Goal: Answer question/provide support: Share knowledge or assist other users

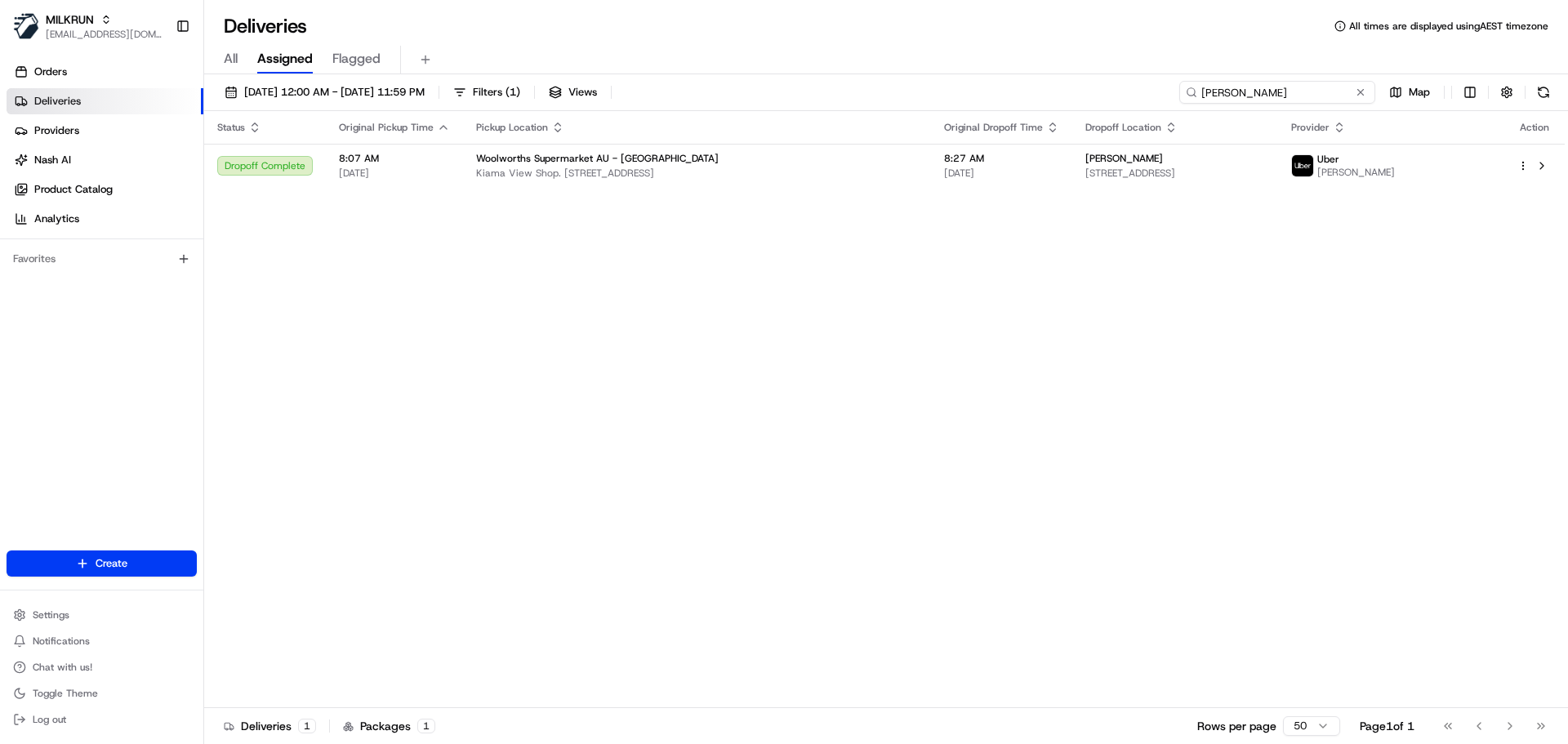
click at [1282, 89] on input "[PERSON_NAME]" at bounding box center [1277, 92] width 196 height 23
paste input "[PERSON_NAME]"
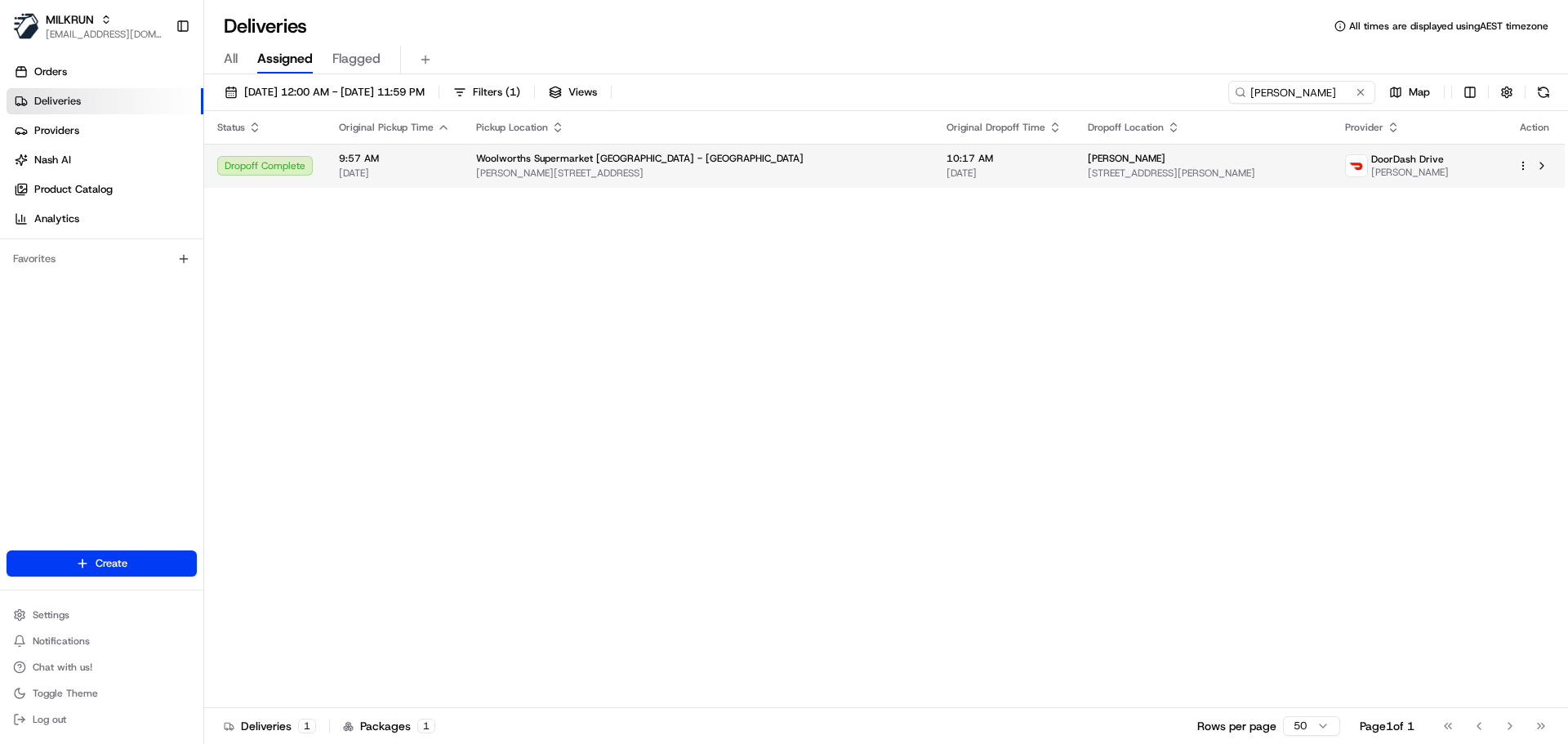
click at [592, 153] on span "Woolworths Supermarket NZ - Rolleston" at bounding box center [640, 158] width 328 height 13
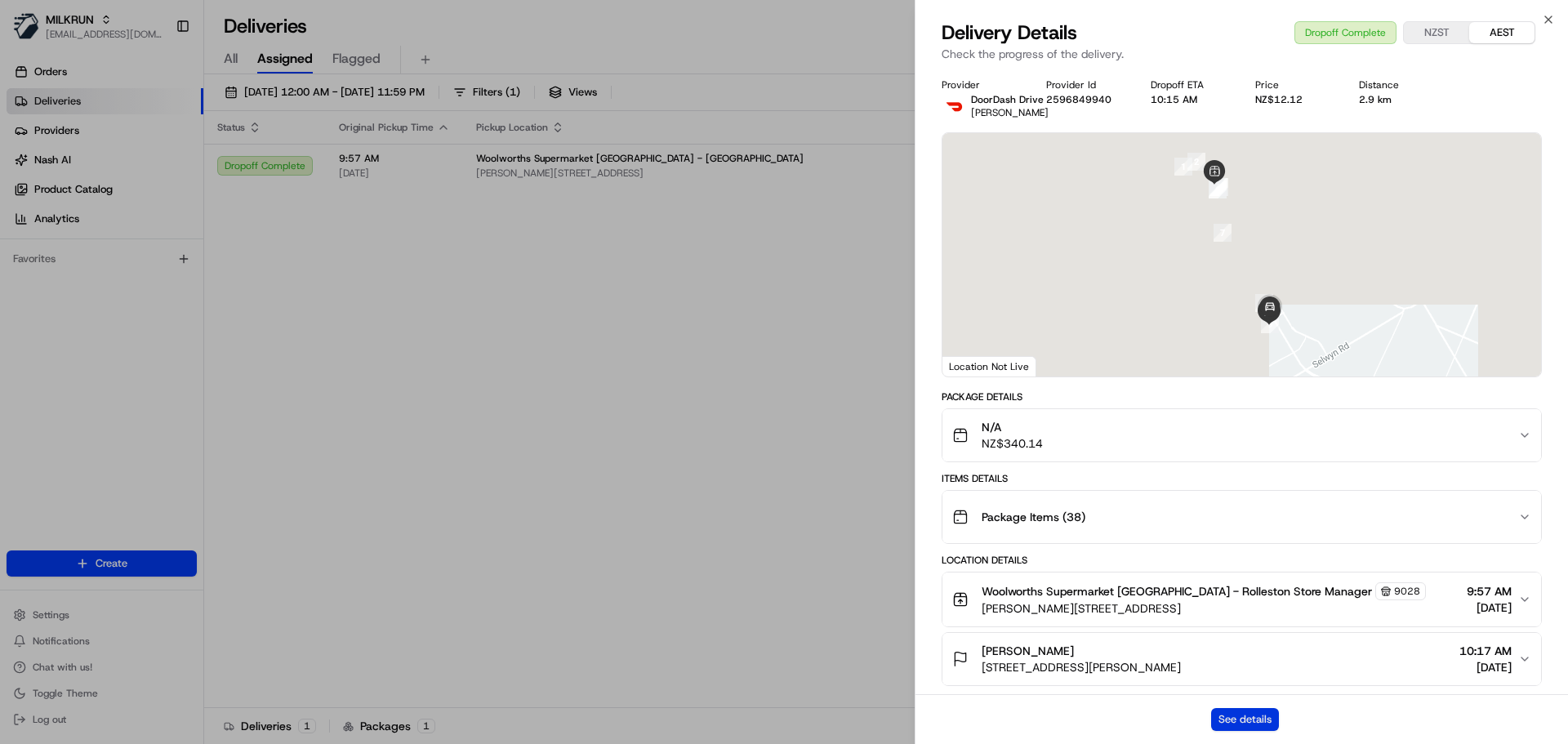
click at [1253, 720] on button "See details" at bounding box center [1246, 720] width 68 height 23
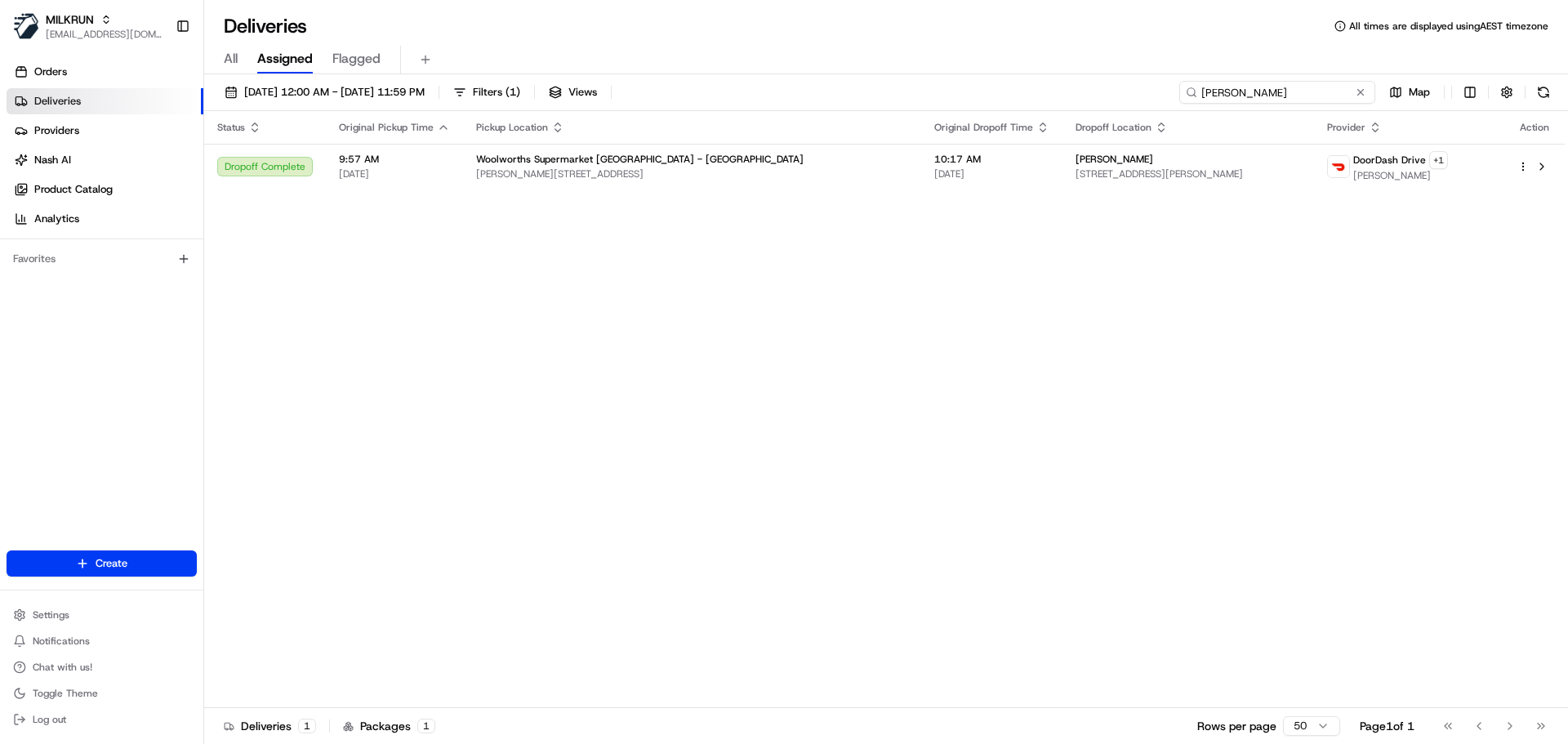
click at [1268, 91] on input "Nicole Middleton" at bounding box center [1277, 92] width 196 height 23
paste input "Kate McCamm"
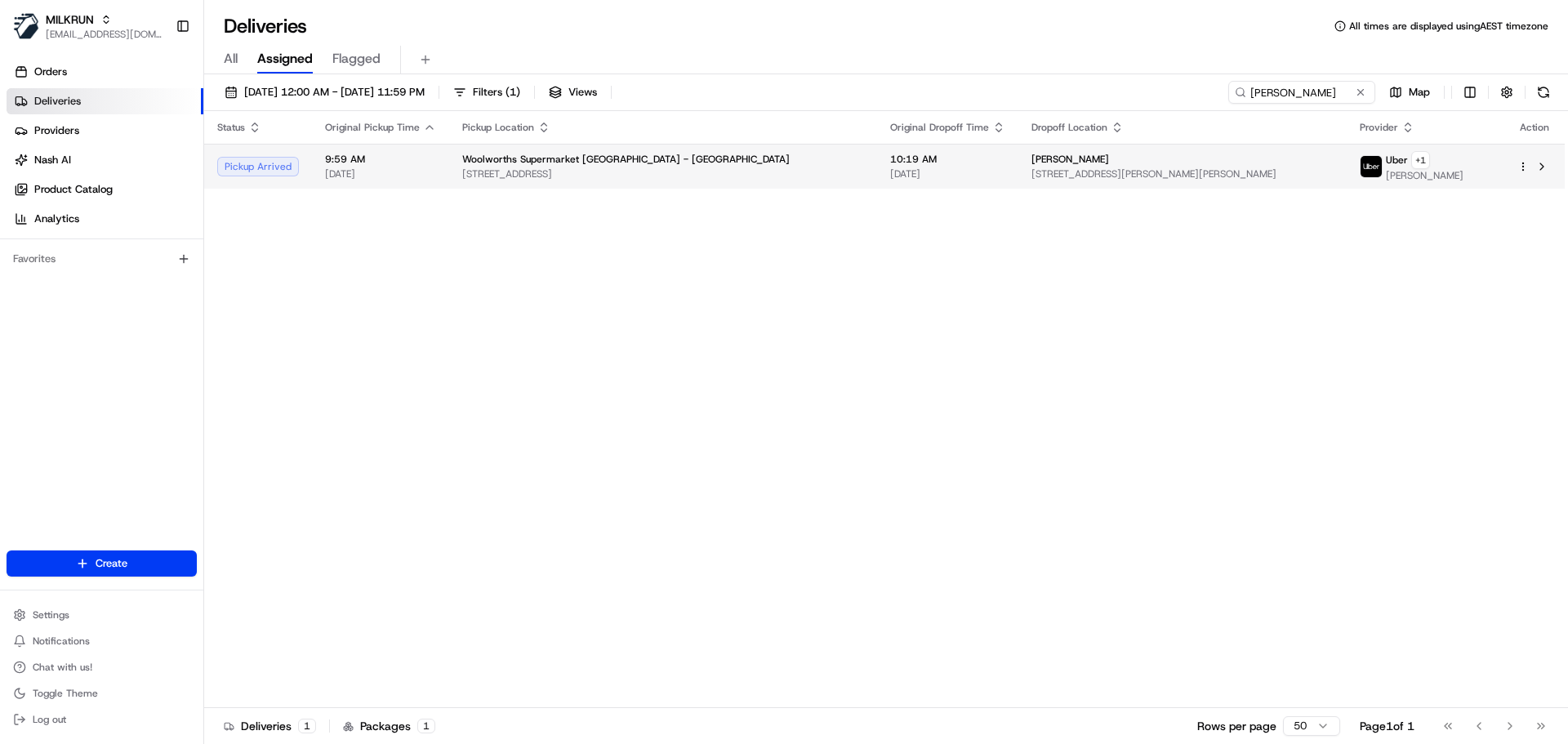
click at [666, 158] on div "Woolworths Supermarket NZ - Takapuna" at bounding box center [663, 159] width 402 height 13
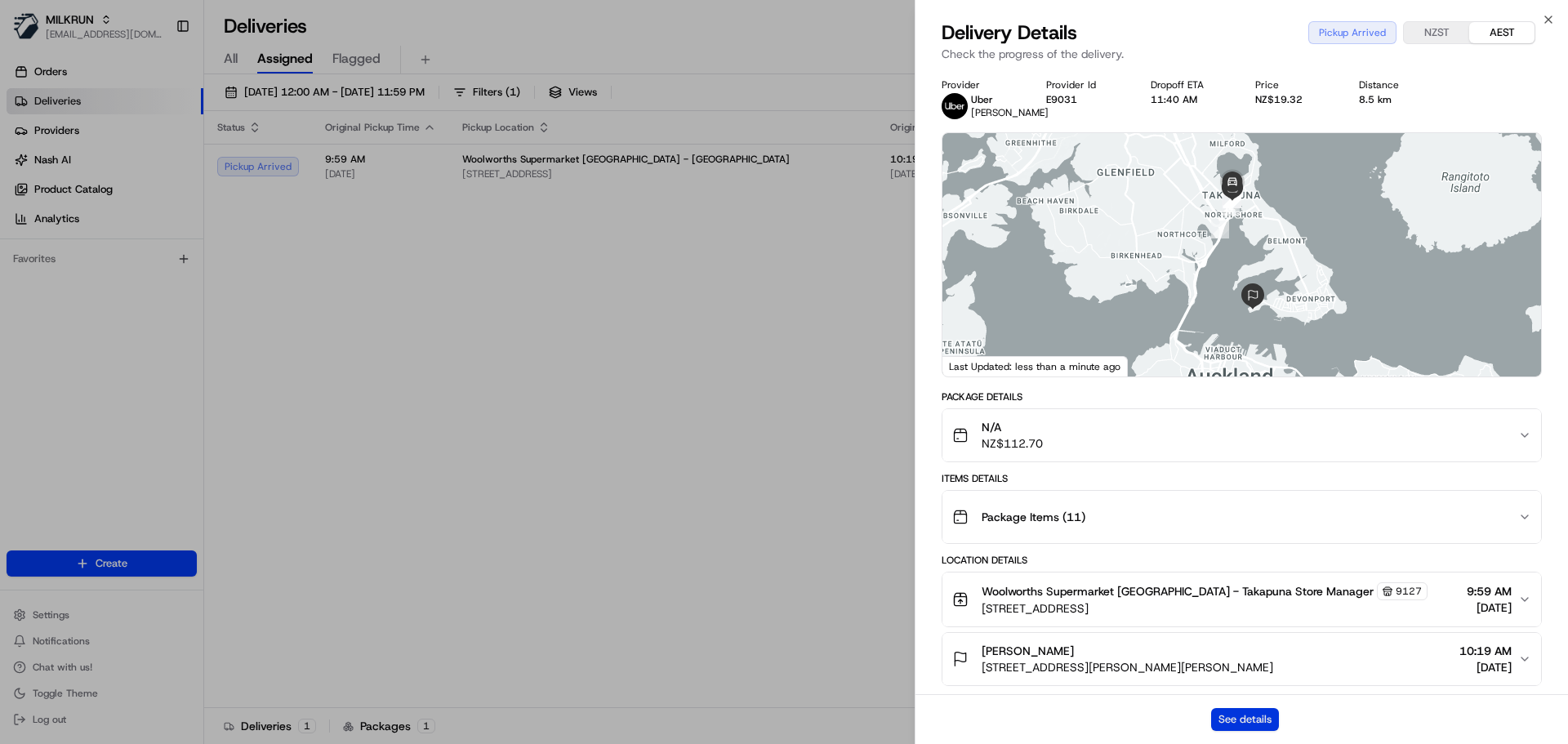
click at [1226, 714] on button "See details" at bounding box center [1246, 720] width 68 height 23
drag, startPoint x: 734, startPoint y: 55, endPoint x: 754, endPoint y: 54, distance: 20.0
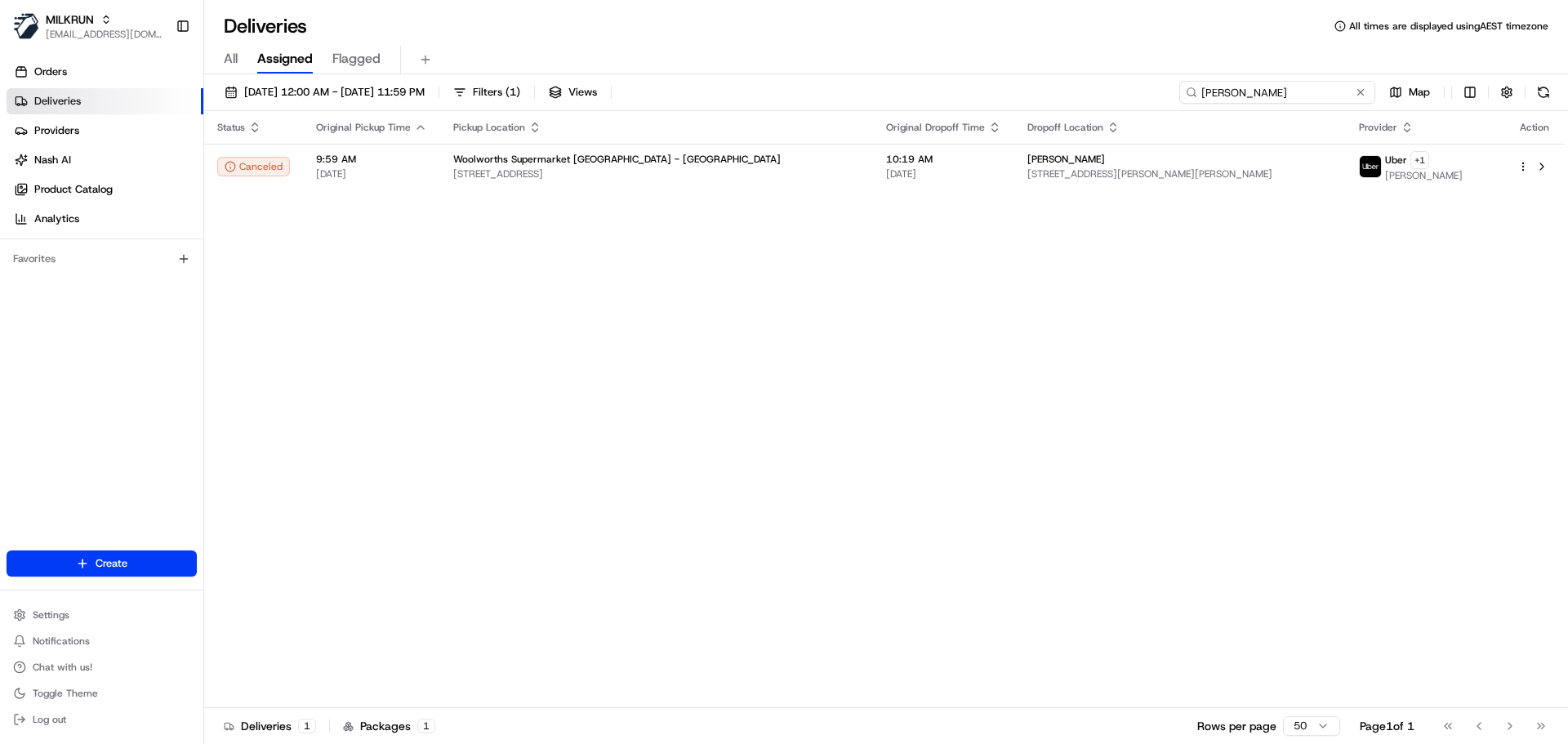
click at [1291, 95] on input "[PERSON_NAME]" at bounding box center [1277, 92] width 196 height 23
paste input "james mcelroy"
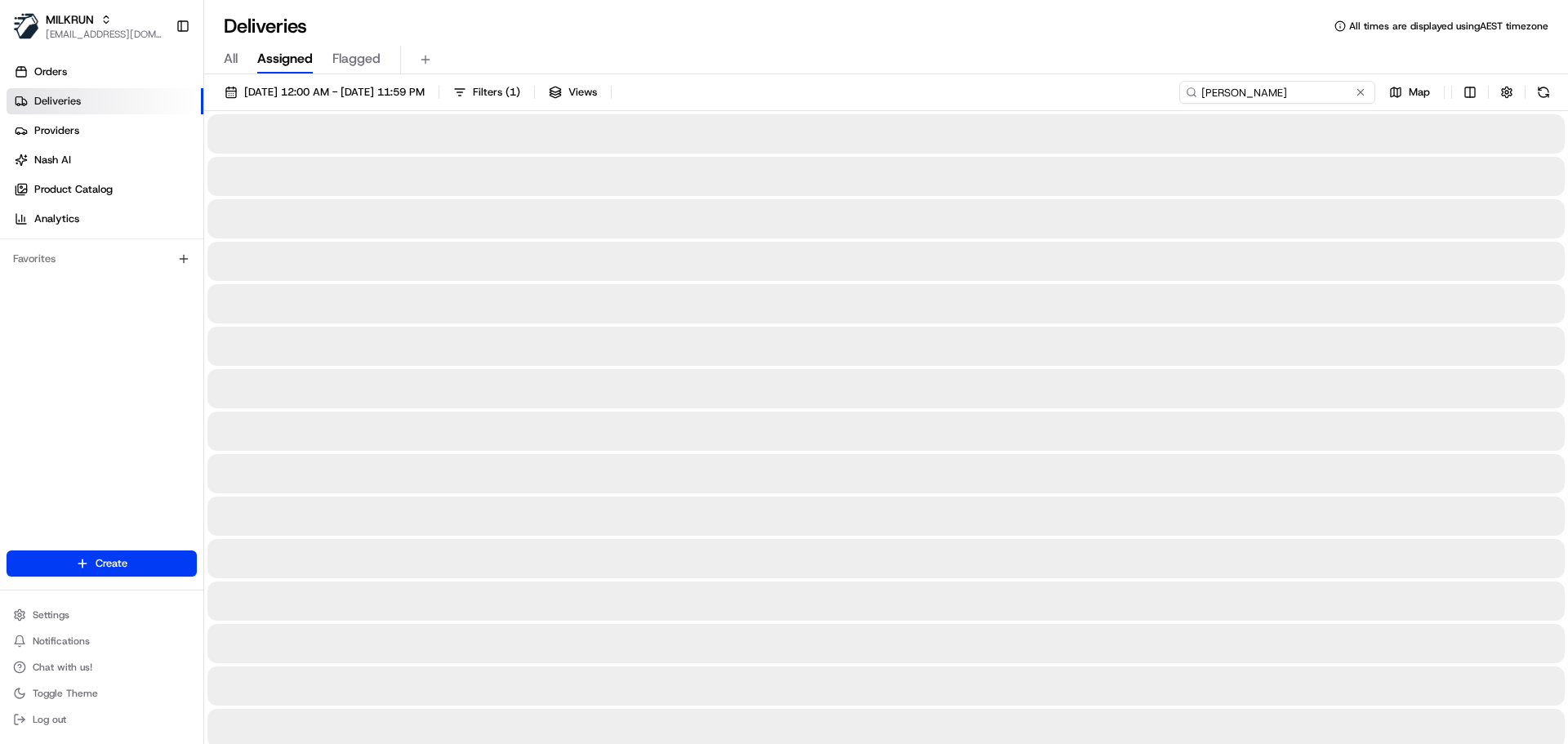
type input "james mcelroy"
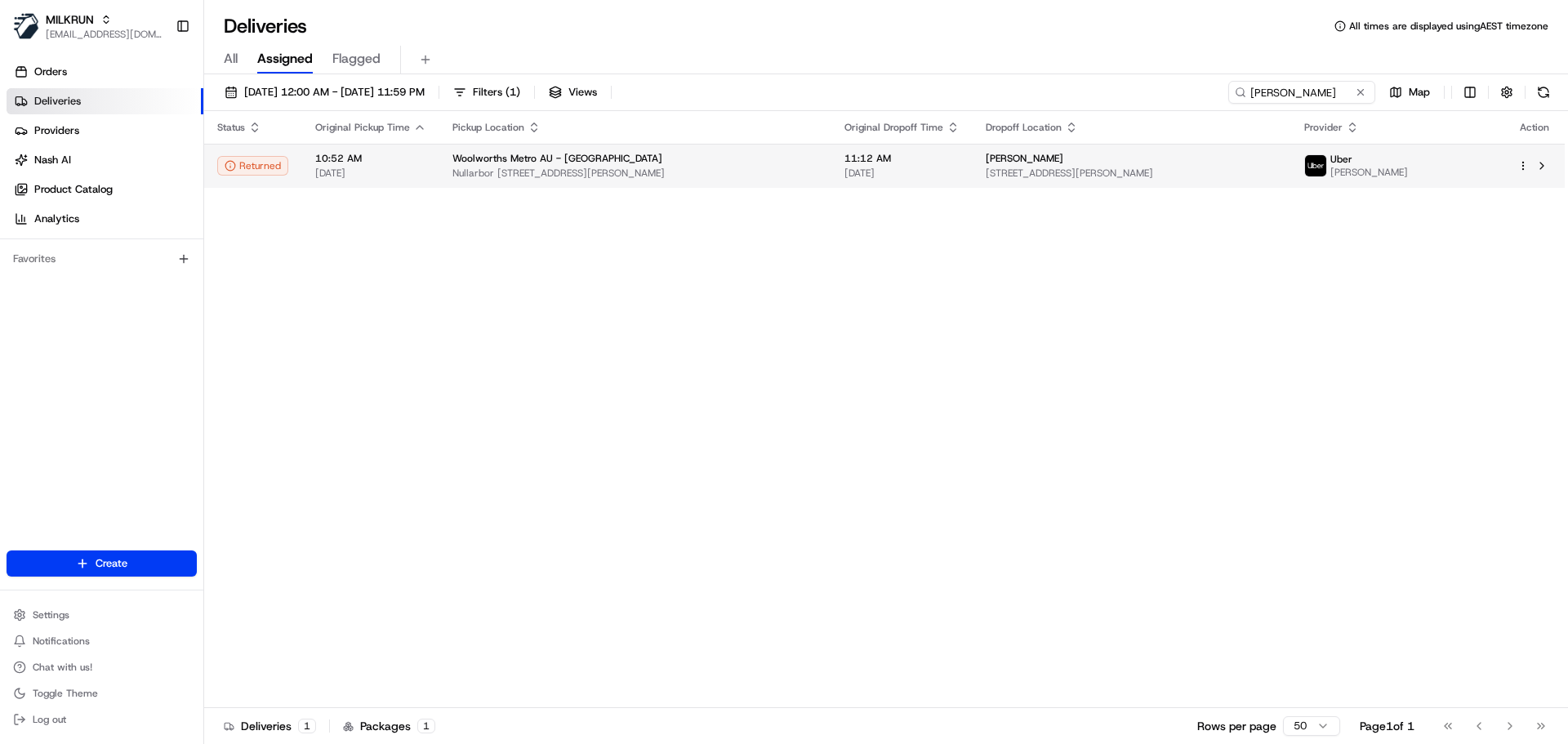
click at [931, 166] on div "11:12 AM 23/08/2025" at bounding box center [902, 166] width 115 height 28
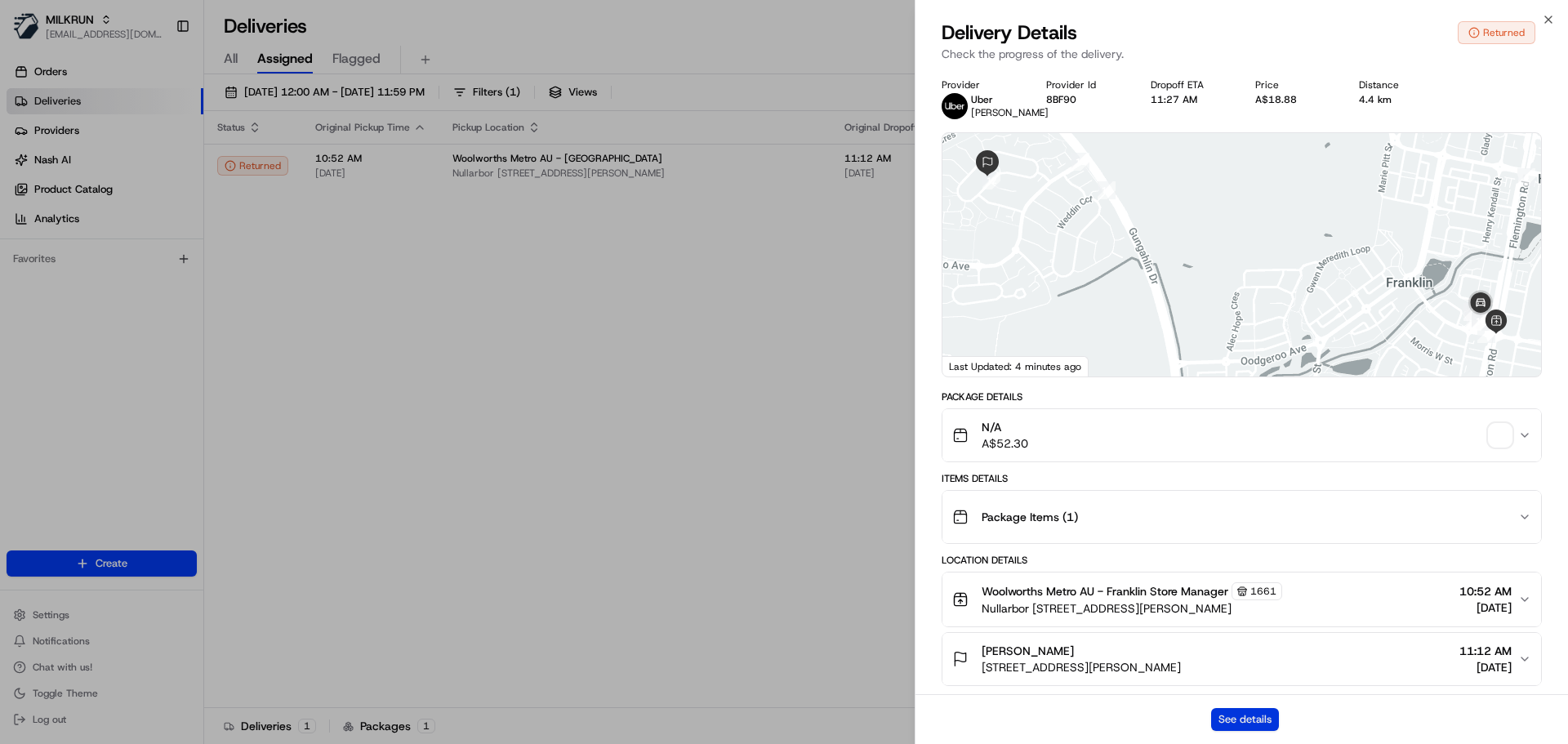
click at [1240, 719] on button "See details" at bounding box center [1246, 720] width 68 height 23
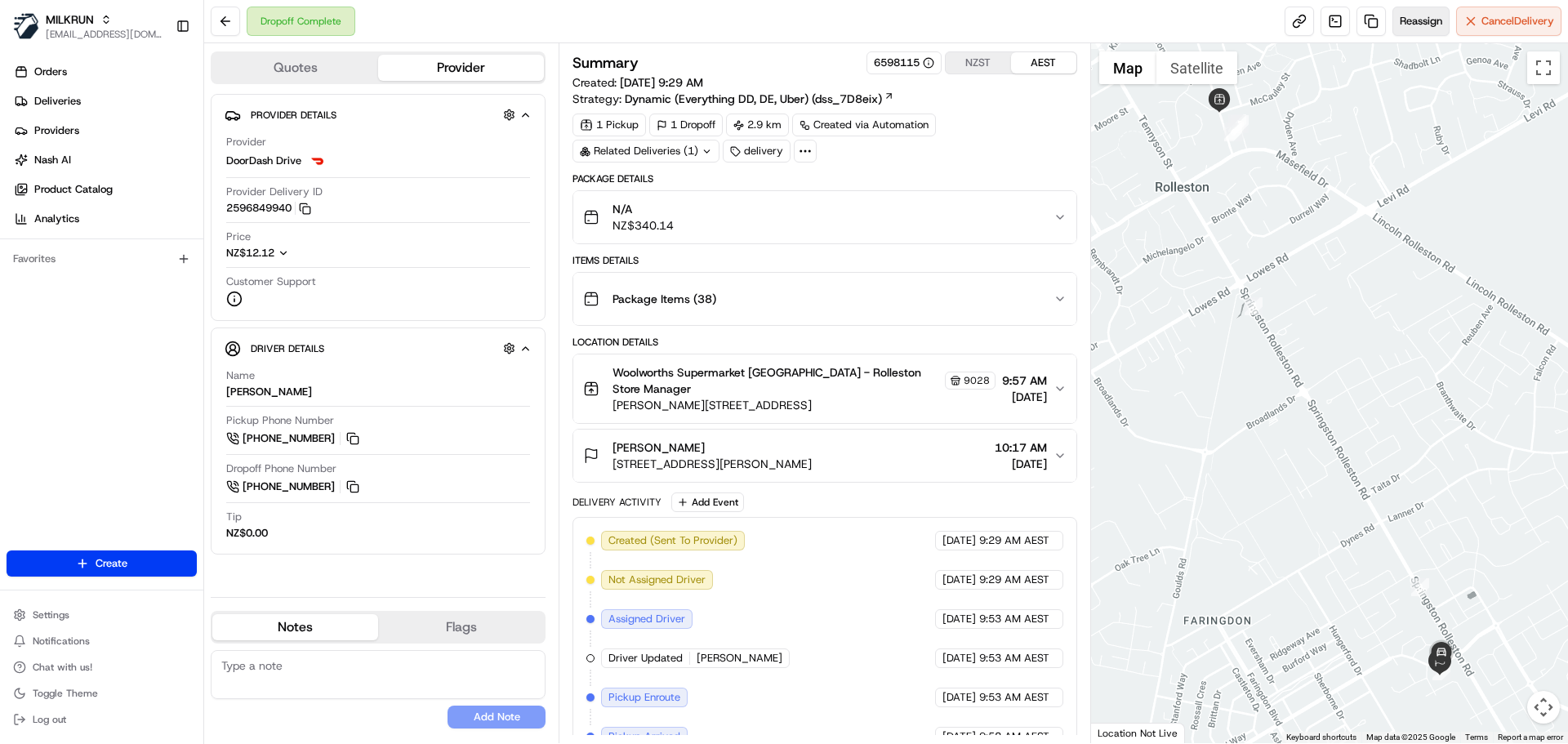
click at [1402, 27] on span "Reassign" at bounding box center [1421, 21] width 43 height 15
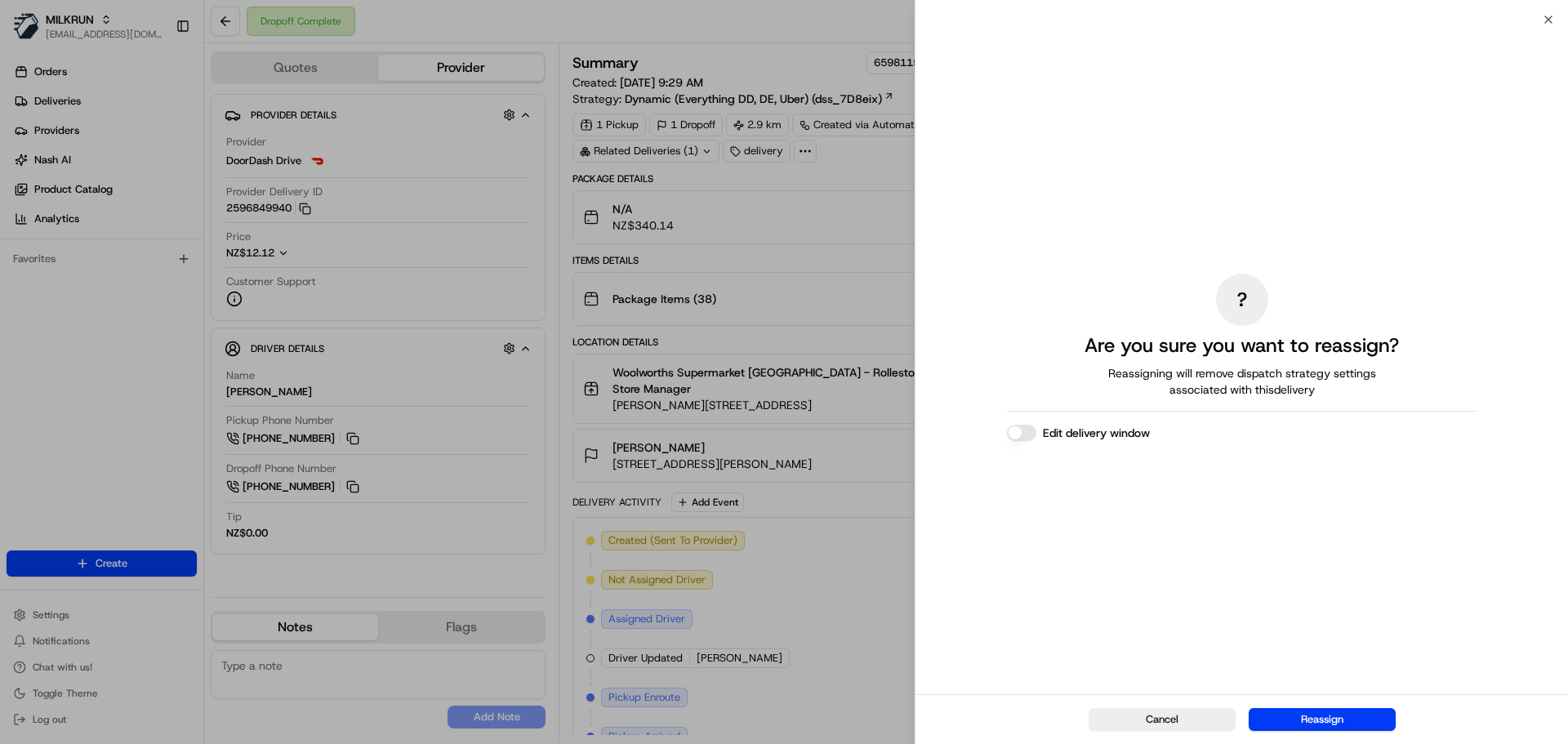
click at [1028, 443] on div "? Are you sure you want to reassign? Reassigning will remove dispatch strategy …" at bounding box center [1242, 356] width 470 height 668
click at [1027, 433] on button "Edit delivery window" at bounding box center [1022, 433] width 30 height 17
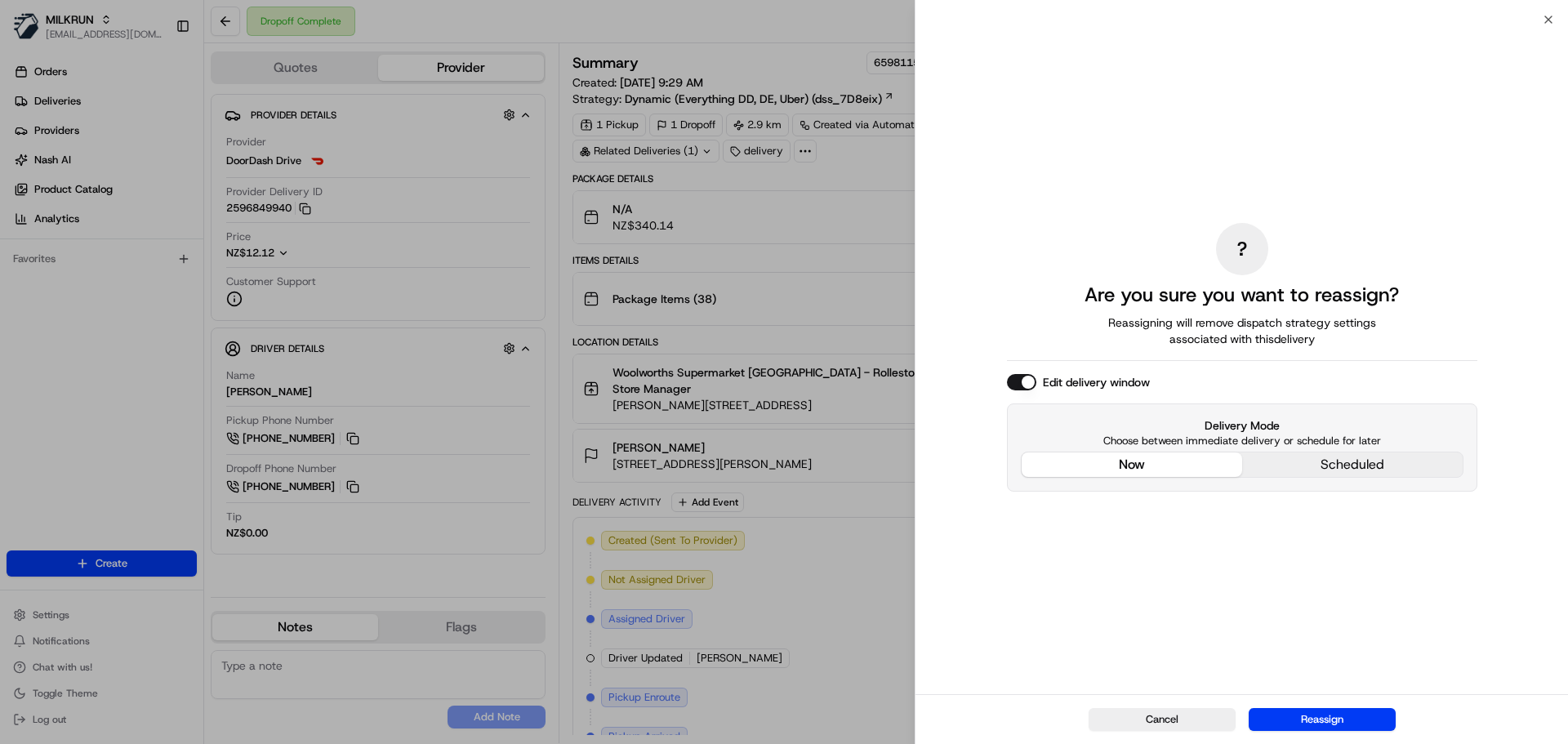
click at [1146, 356] on div "? Are you sure you want to reassign? Reassigning will remove dispatch strategy …" at bounding box center [1242, 356] width 470 height 668
click at [1295, 713] on button "Reassign" at bounding box center [1322, 720] width 147 height 23
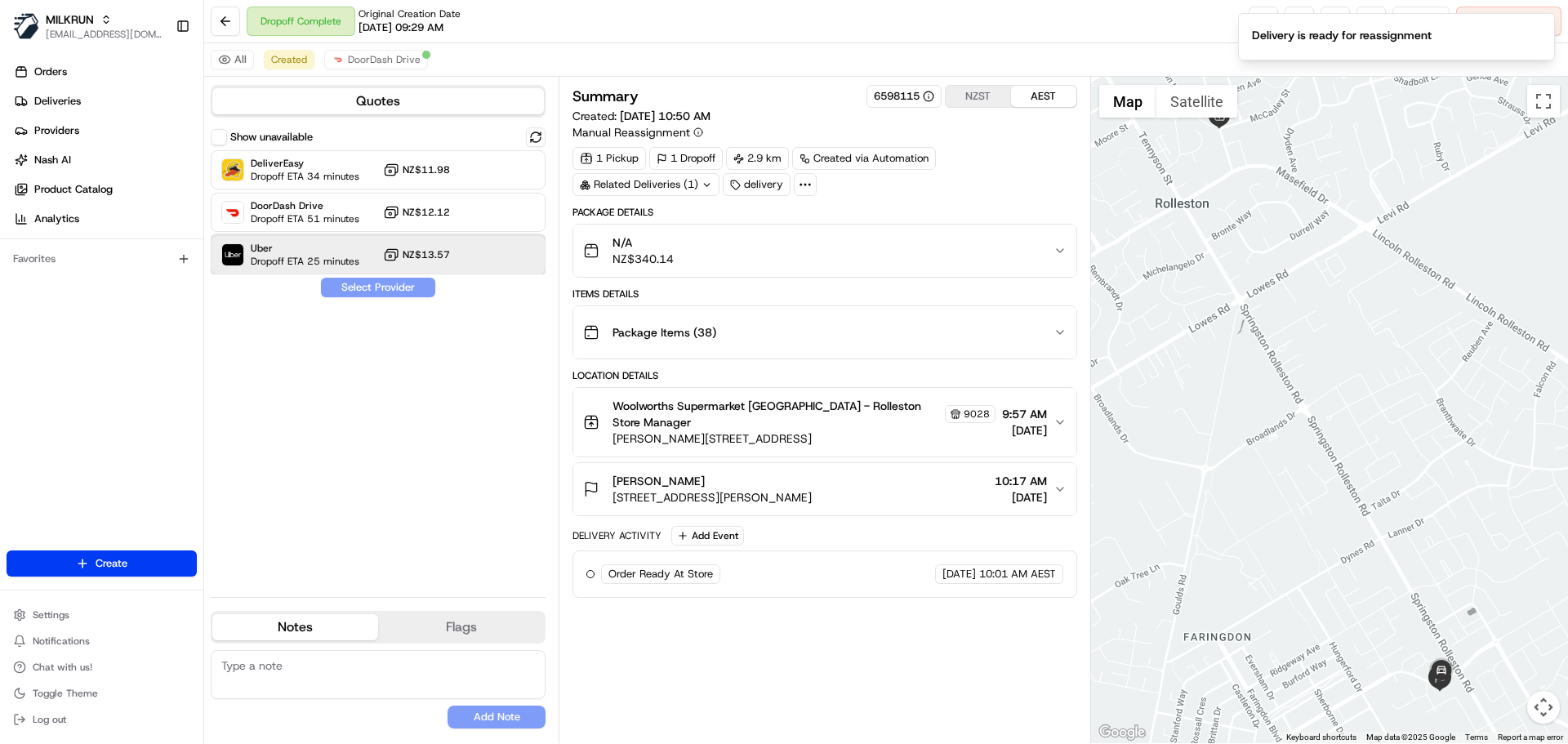
click at [355, 263] on span "Dropoff ETA 25 minutes" at bounding box center [305, 261] width 109 height 13
click at [361, 284] on button "Assign Provider" at bounding box center [378, 287] width 116 height 20
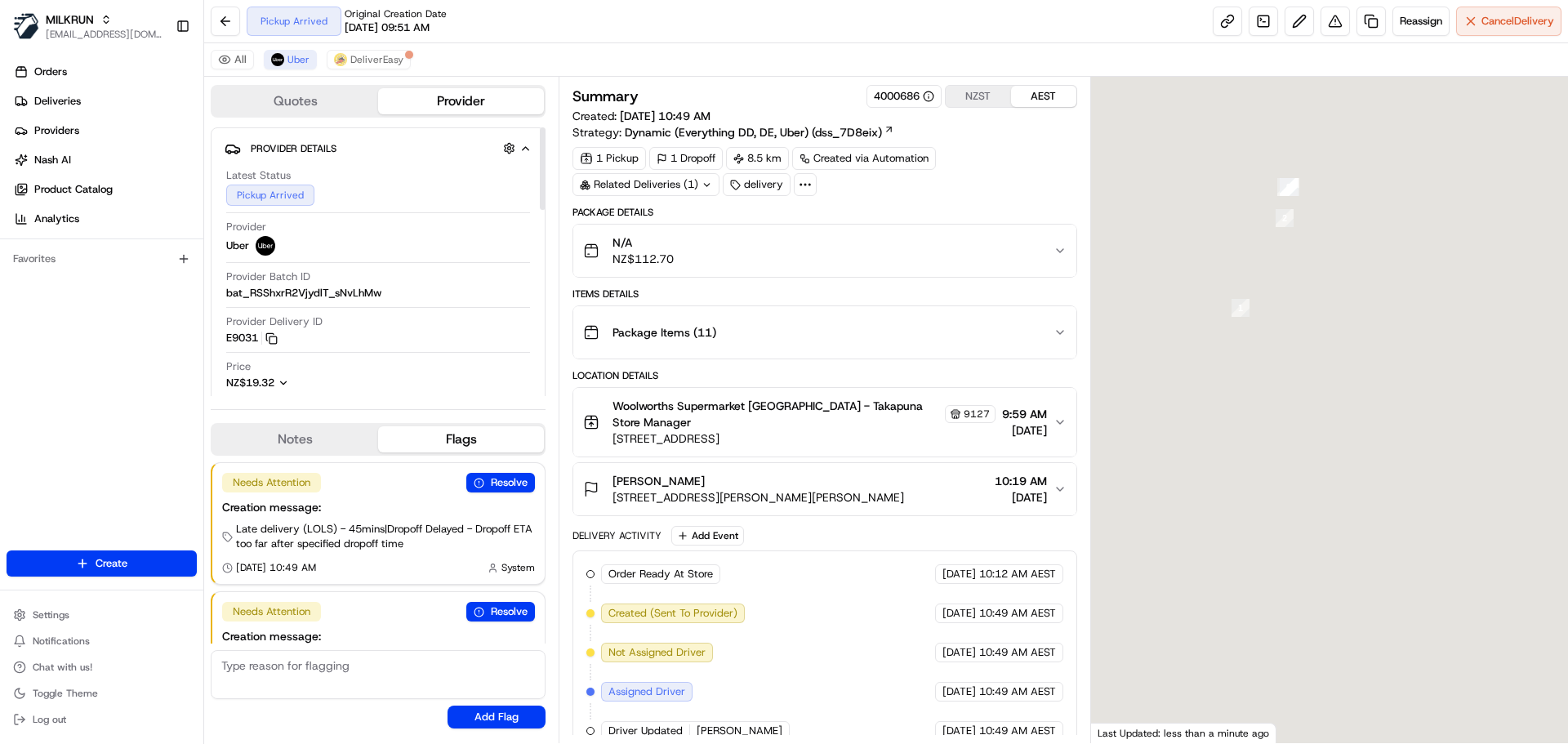
scroll to position [71, 0]
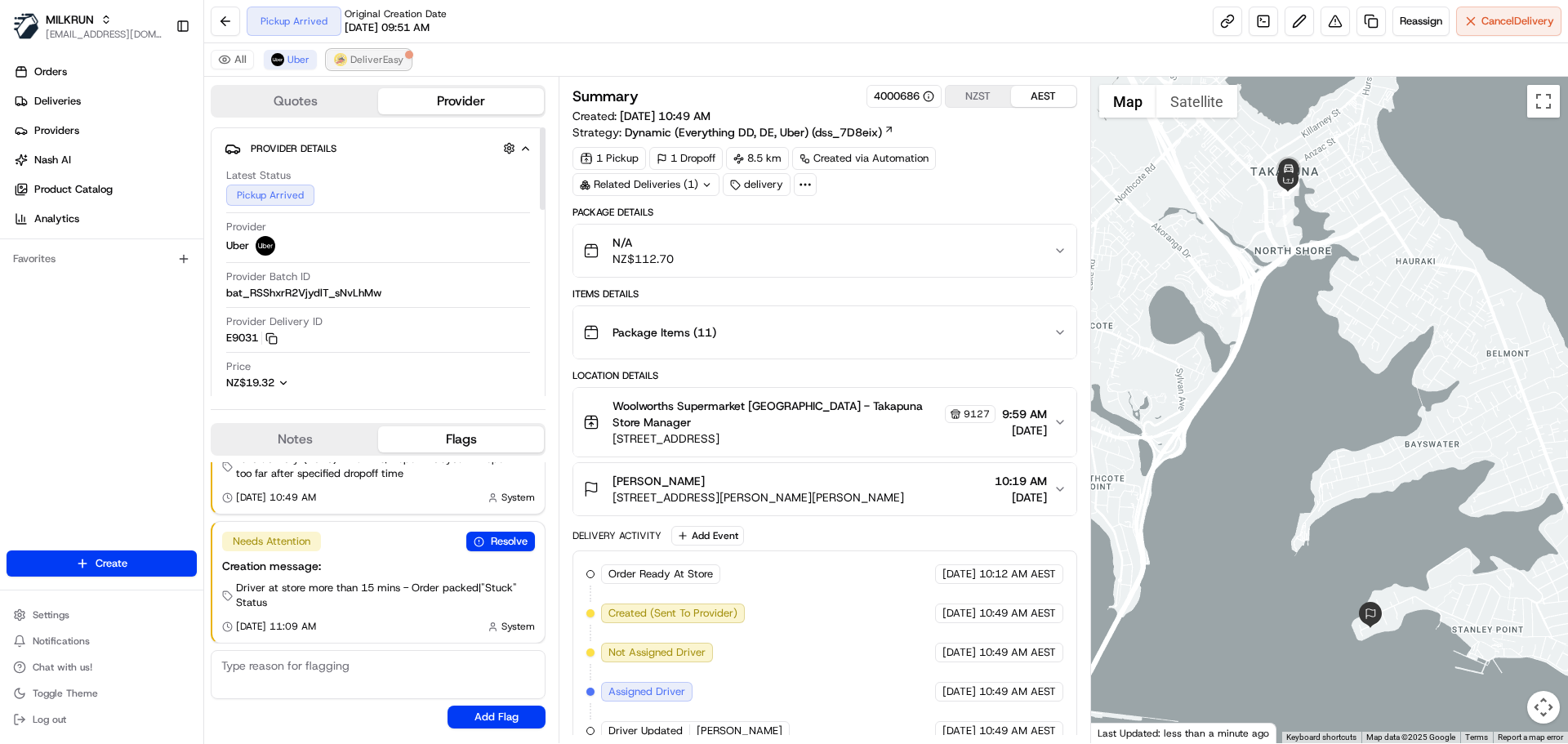
click at [380, 59] on span "DeliverEasy" at bounding box center [376, 59] width 53 height 13
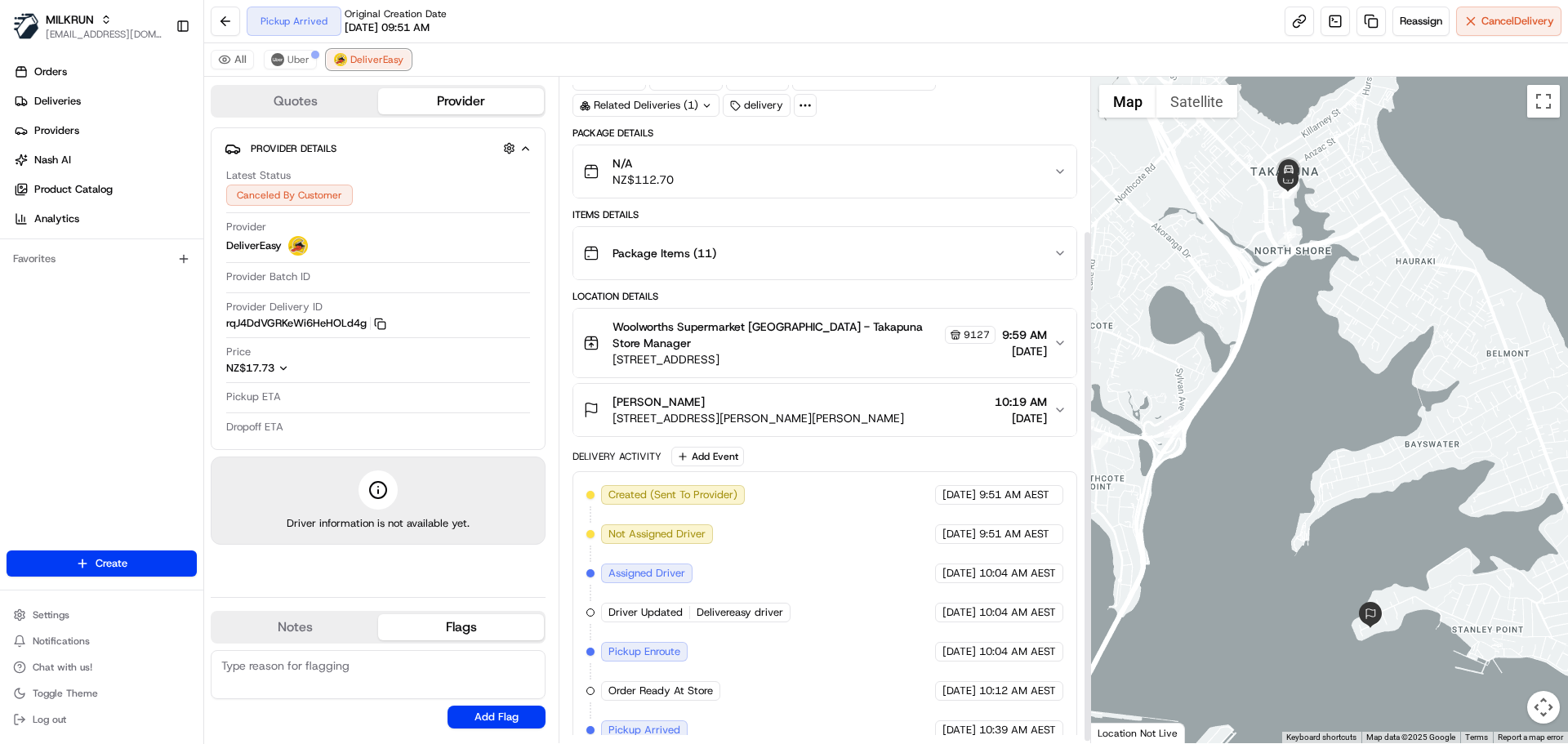
scroll to position [201, 0]
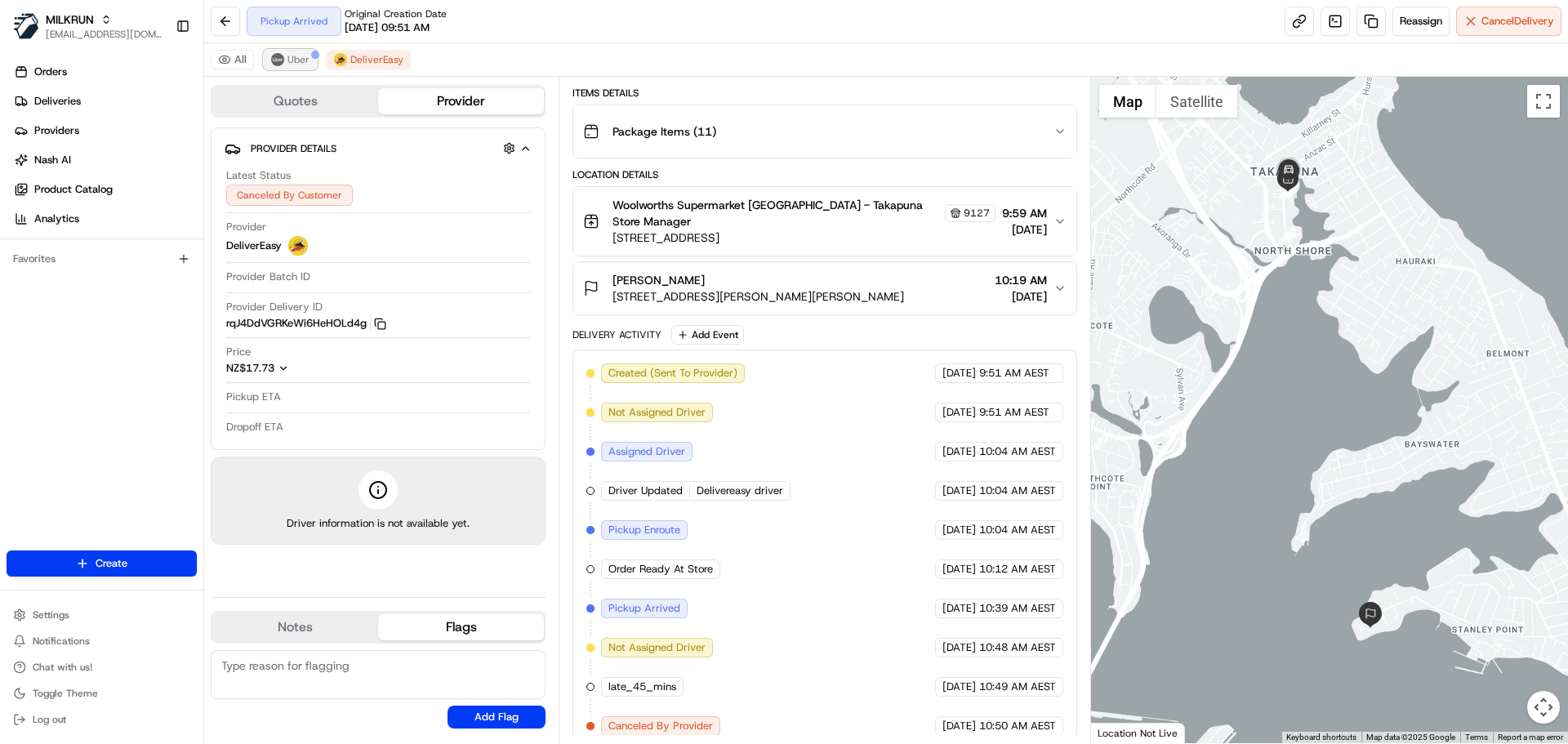
click at [296, 62] on span "Uber" at bounding box center [298, 59] width 22 height 13
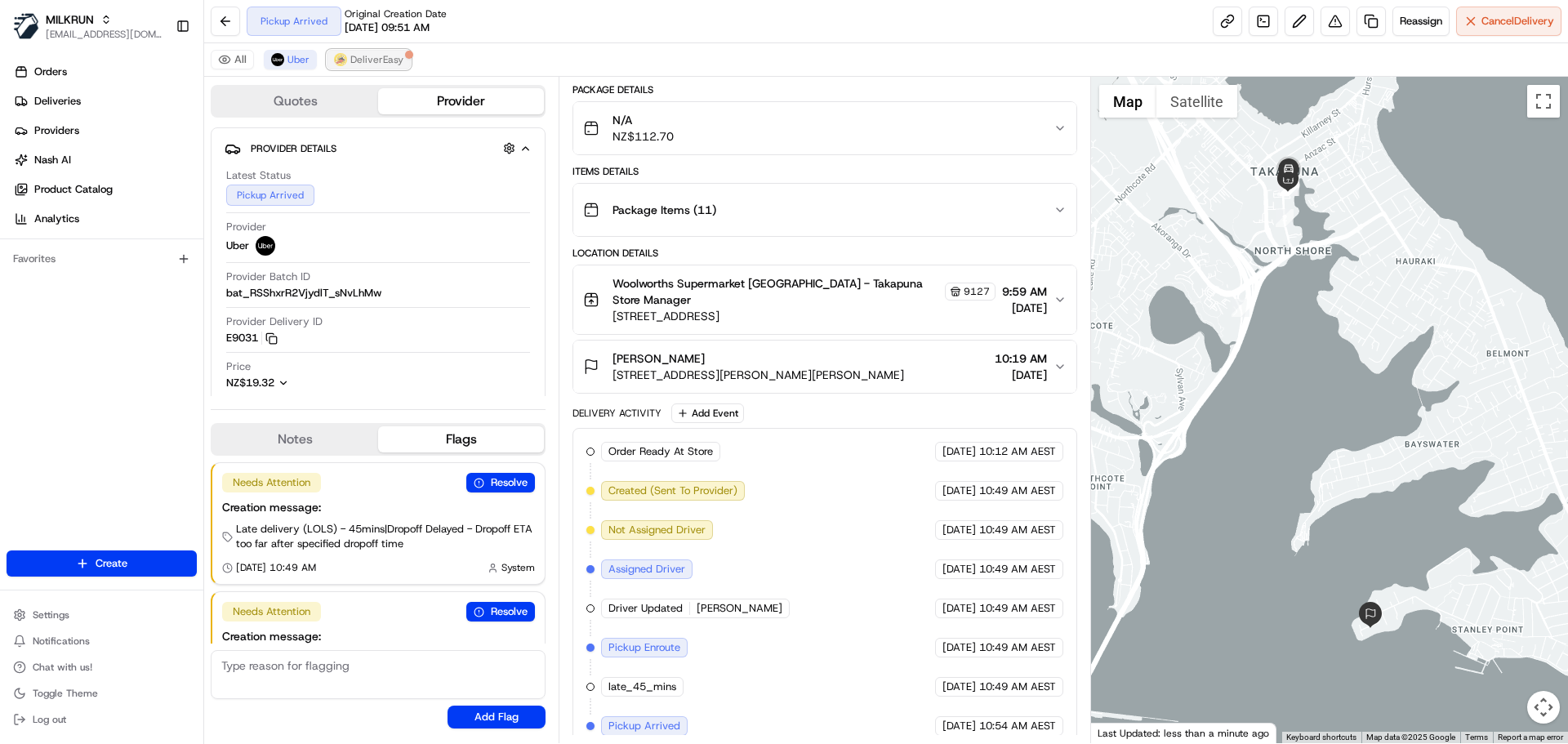
click at [356, 69] on button "DeliverEasy" at bounding box center [368, 59] width 84 height 20
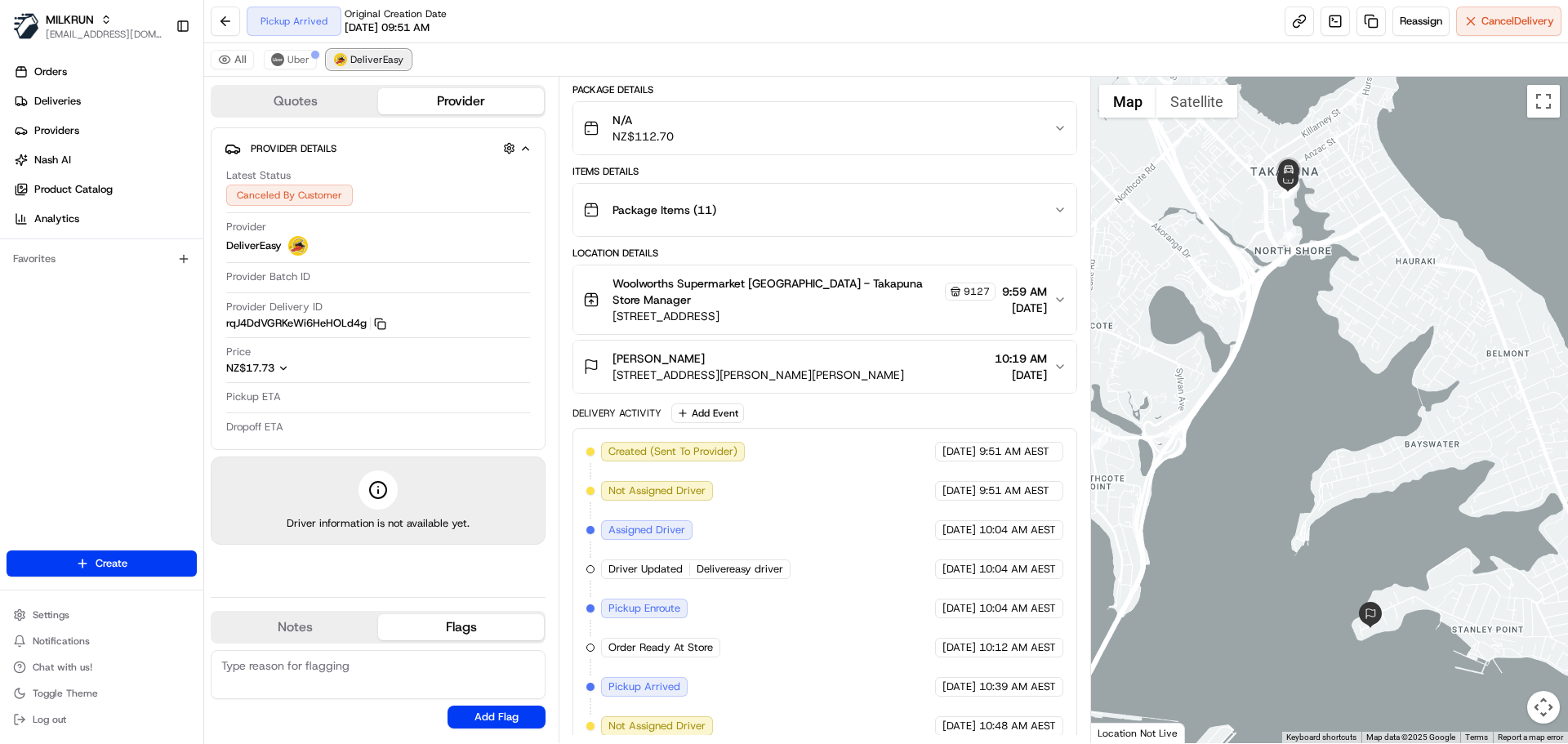
scroll to position [201, 0]
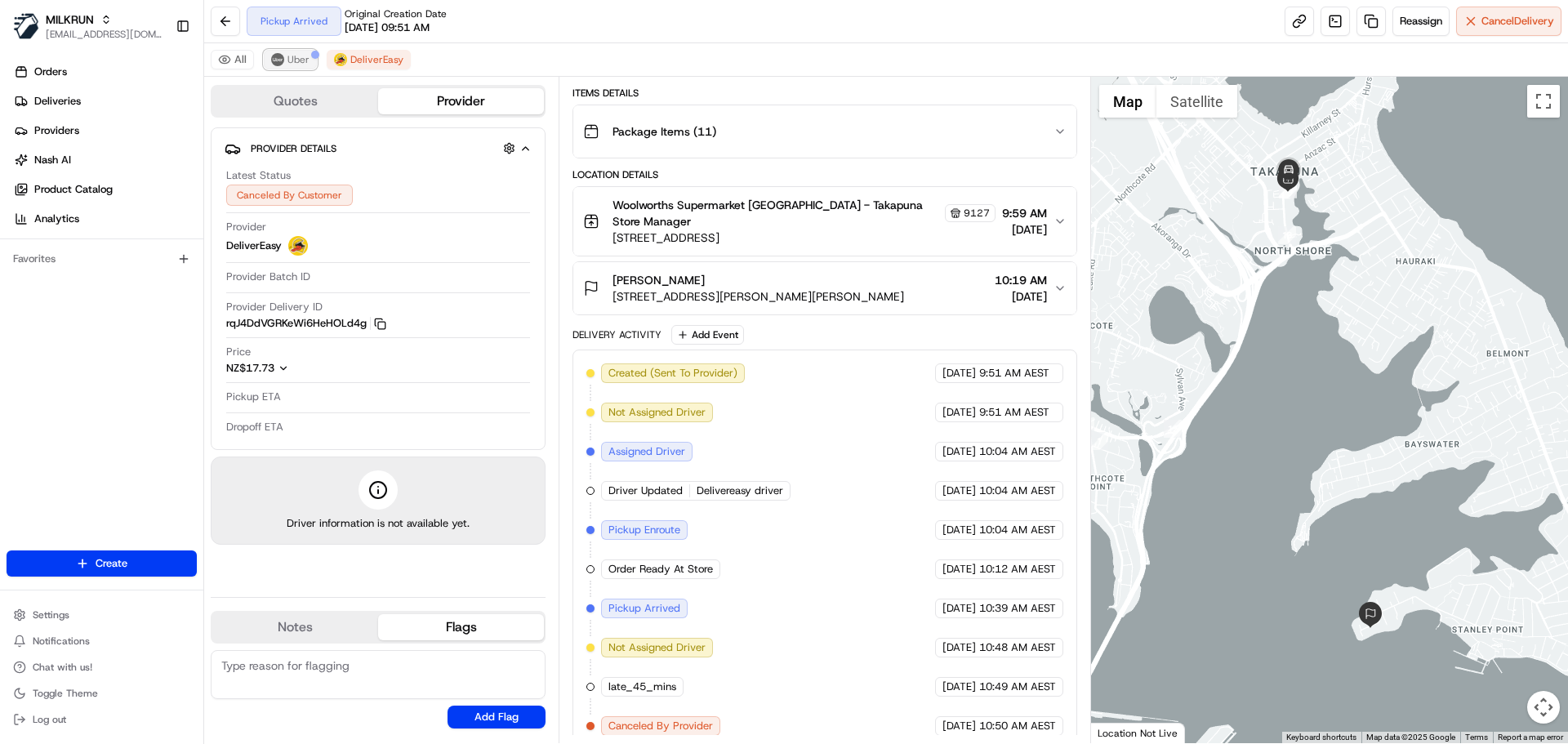
click at [284, 52] on button "Uber" at bounding box center [290, 59] width 53 height 20
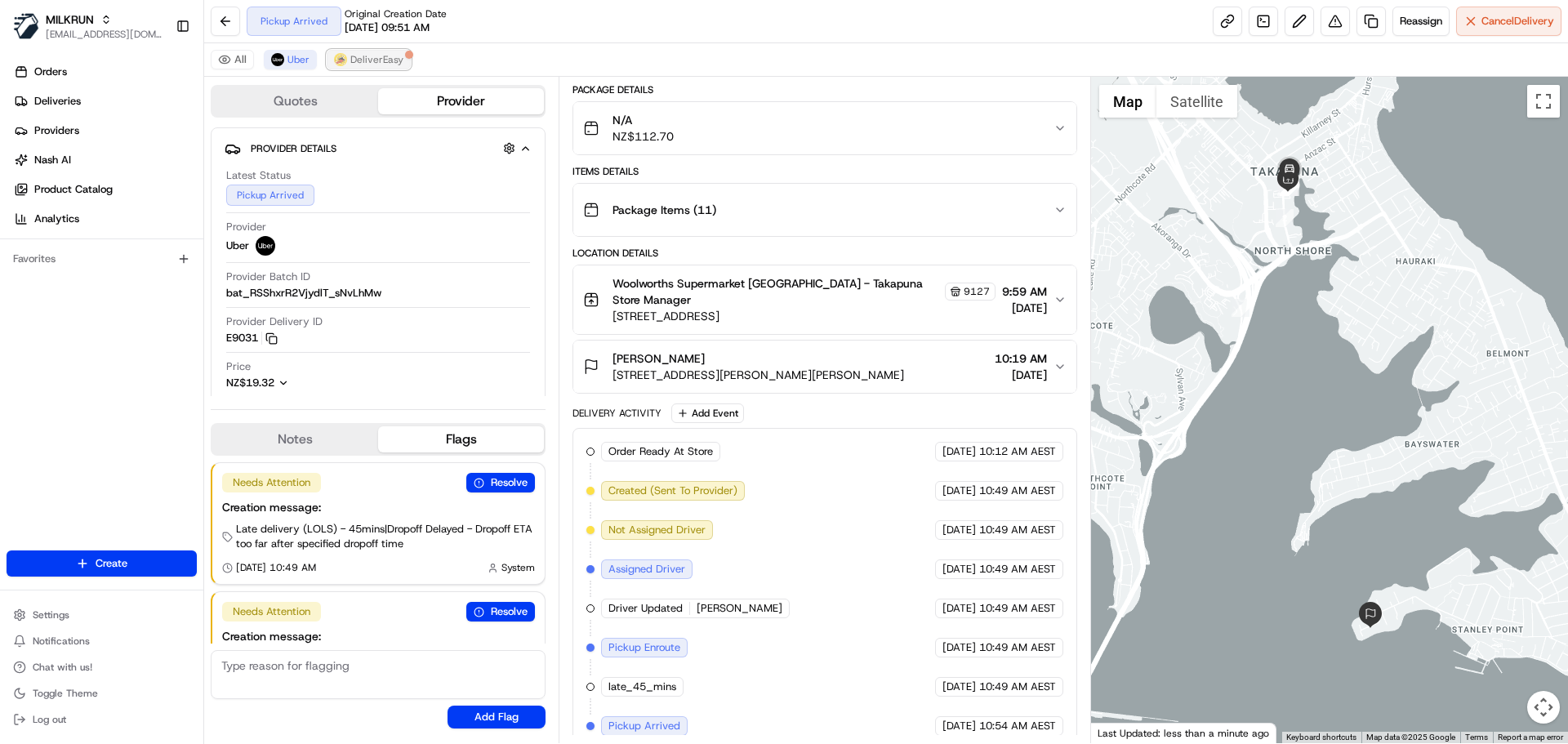
click at [385, 62] on span "DeliverEasy" at bounding box center [376, 59] width 53 height 13
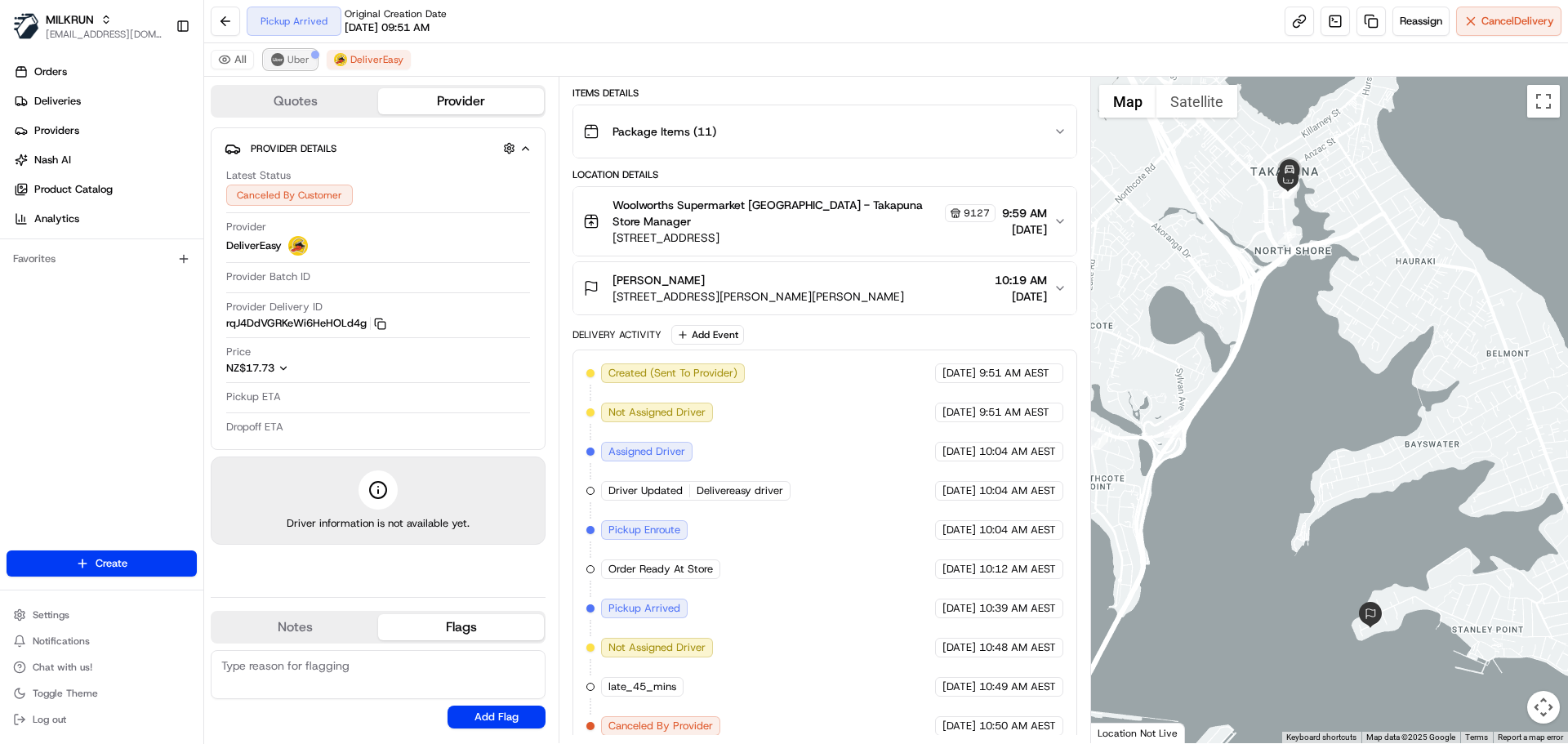
click at [285, 64] on button "Uber" at bounding box center [290, 59] width 53 height 20
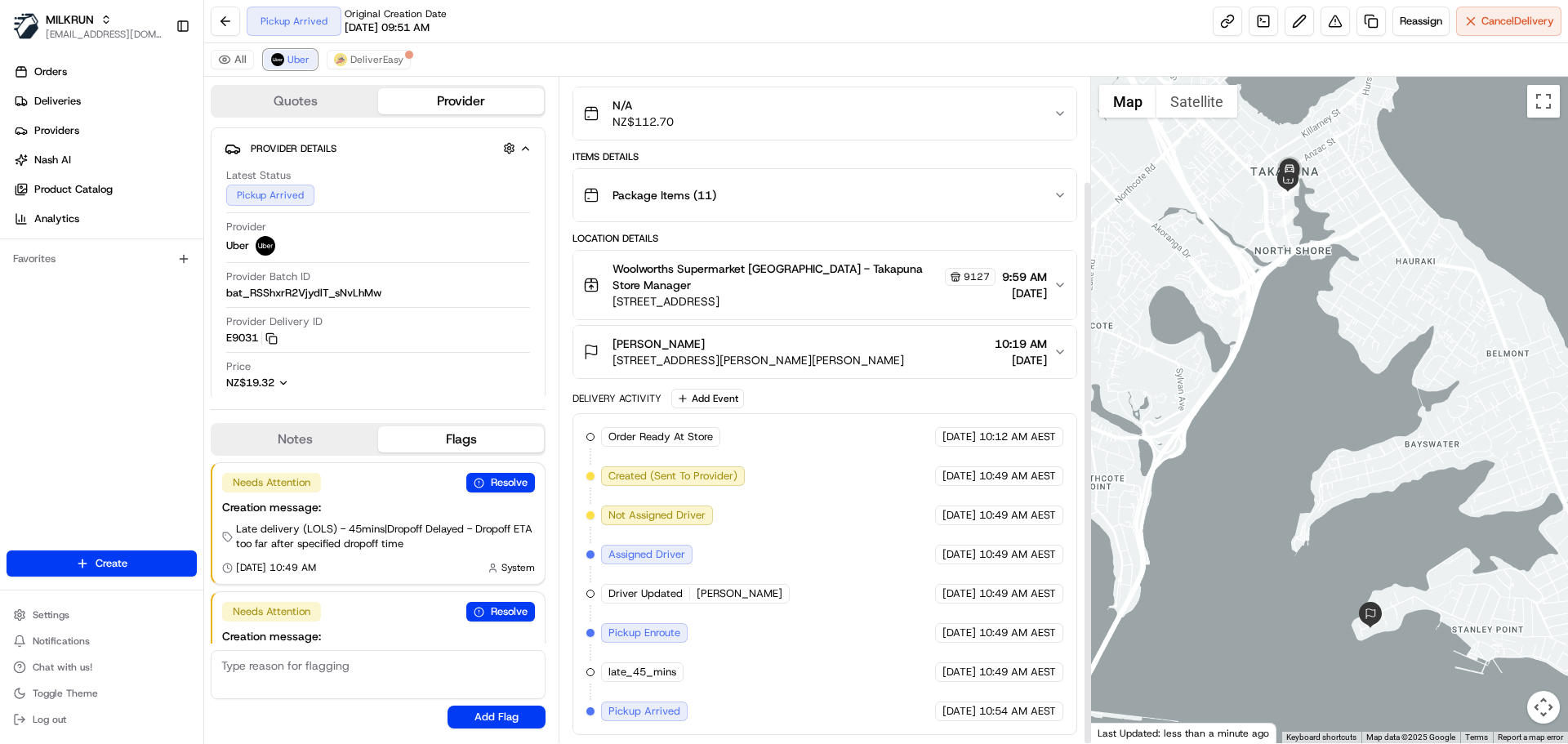
scroll to position [123, 0]
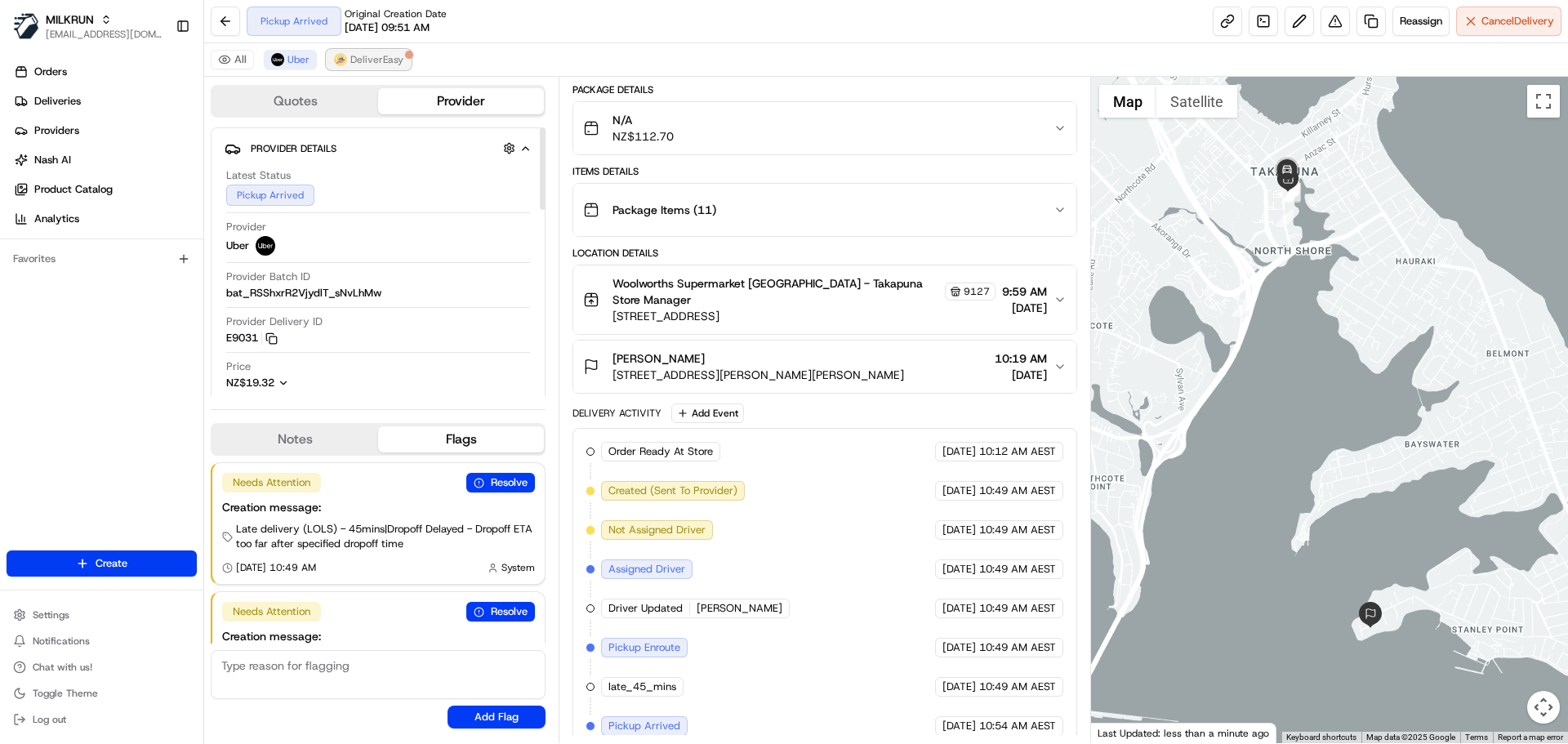
click at [373, 61] on span "DeliverEasy" at bounding box center [376, 59] width 53 height 13
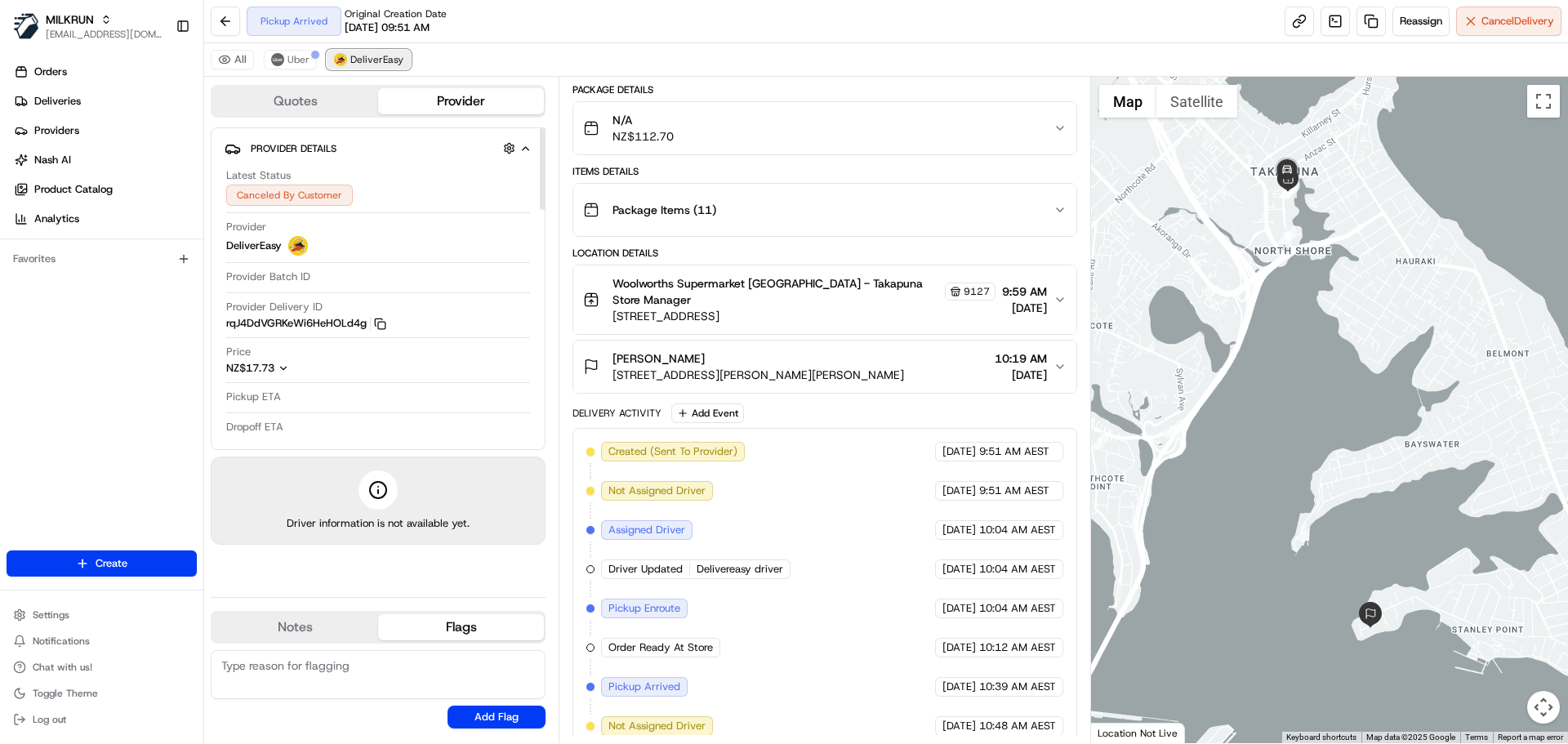
scroll to position [201, 0]
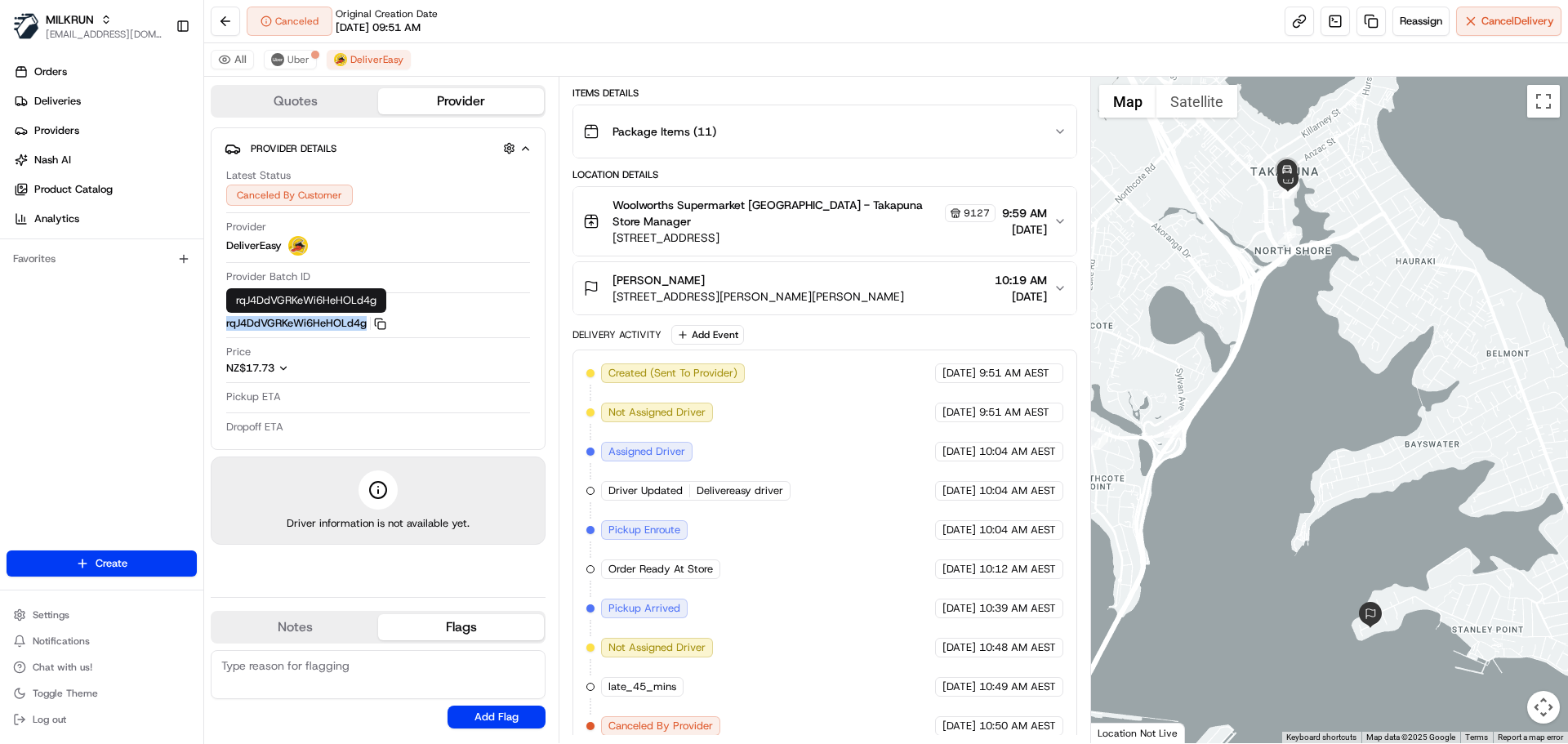
drag, startPoint x: 366, startPoint y: 326, endPoint x: 227, endPoint y: 326, distance: 139.0
click at [227, 326] on button "rqJ4DdVGRKeWi6HeHOLd4g Copy rqJ4DdVGRKeWi6HeHOLd4g" at bounding box center [307, 323] width 160 height 15
drag, startPoint x: 720, startPoint y: 267, endPoint x: 611, endPoint y: 270, distance: 109.0
click at [611, 272] on div "Kate McCammon 73B Stanley Point Road, Stanley Point, Auckland 0624, NZ" at bounding box center [743, 288] width 321 height 33
click at [614, 37] on div "Canceled Original Creation Date 08/23/2025 09:51 AM Reassign Cancel Delivery" at bounding box center [886, 22] width 1364 height 44
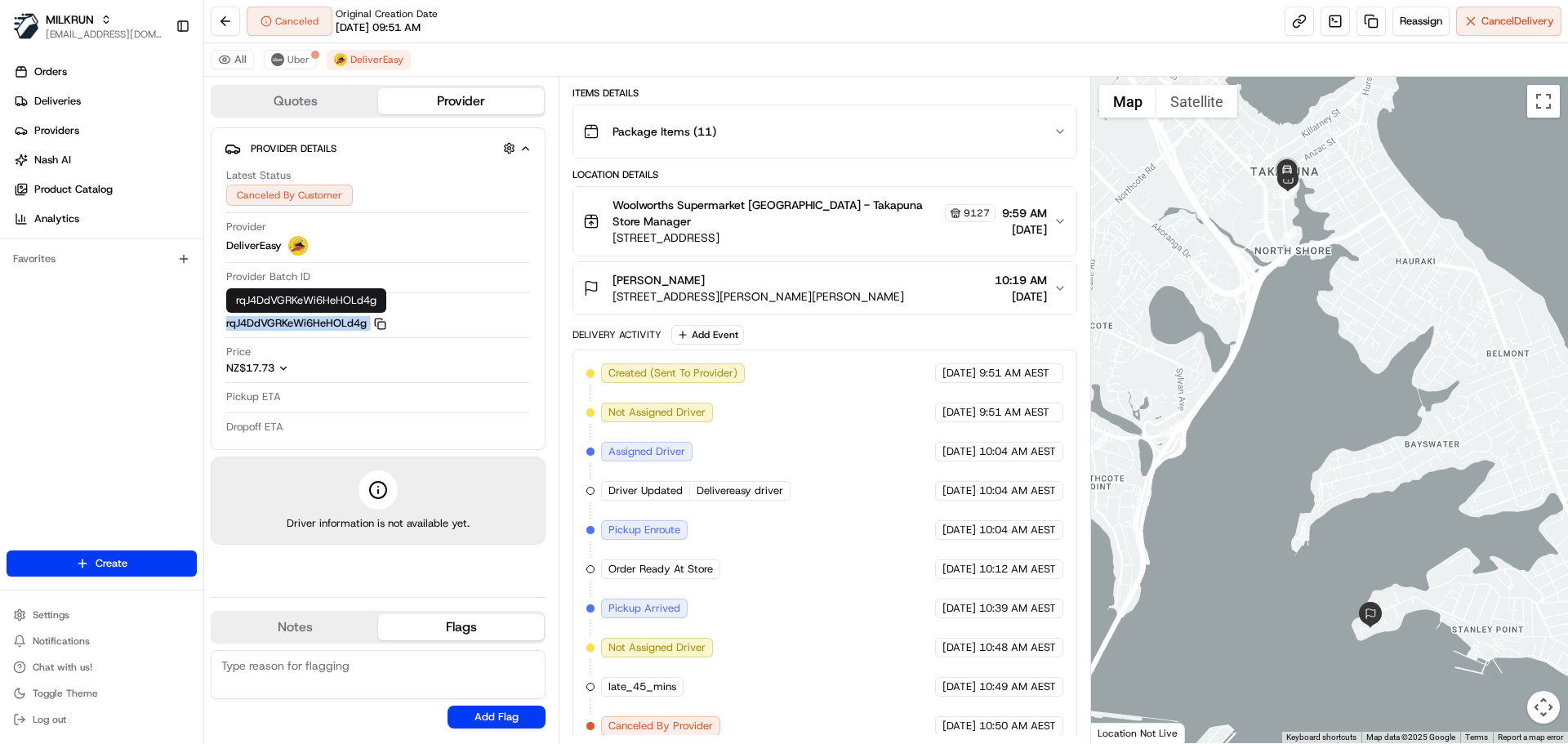
drag, startPoint x: 220, startPoint y: 323, endPoint x: 375, endPoint y: 327, distance: 155.1
click at [375, 327] on div "Provider Details Hidden ( 1 ) Latest Status Canceled By Customer Provider Deliv…" at bounding box center [378, 288] width 335 height 322
click at [726, 139] on div "Package Items ( 11 )" at bounding box center [817, 132] width 470 height 33
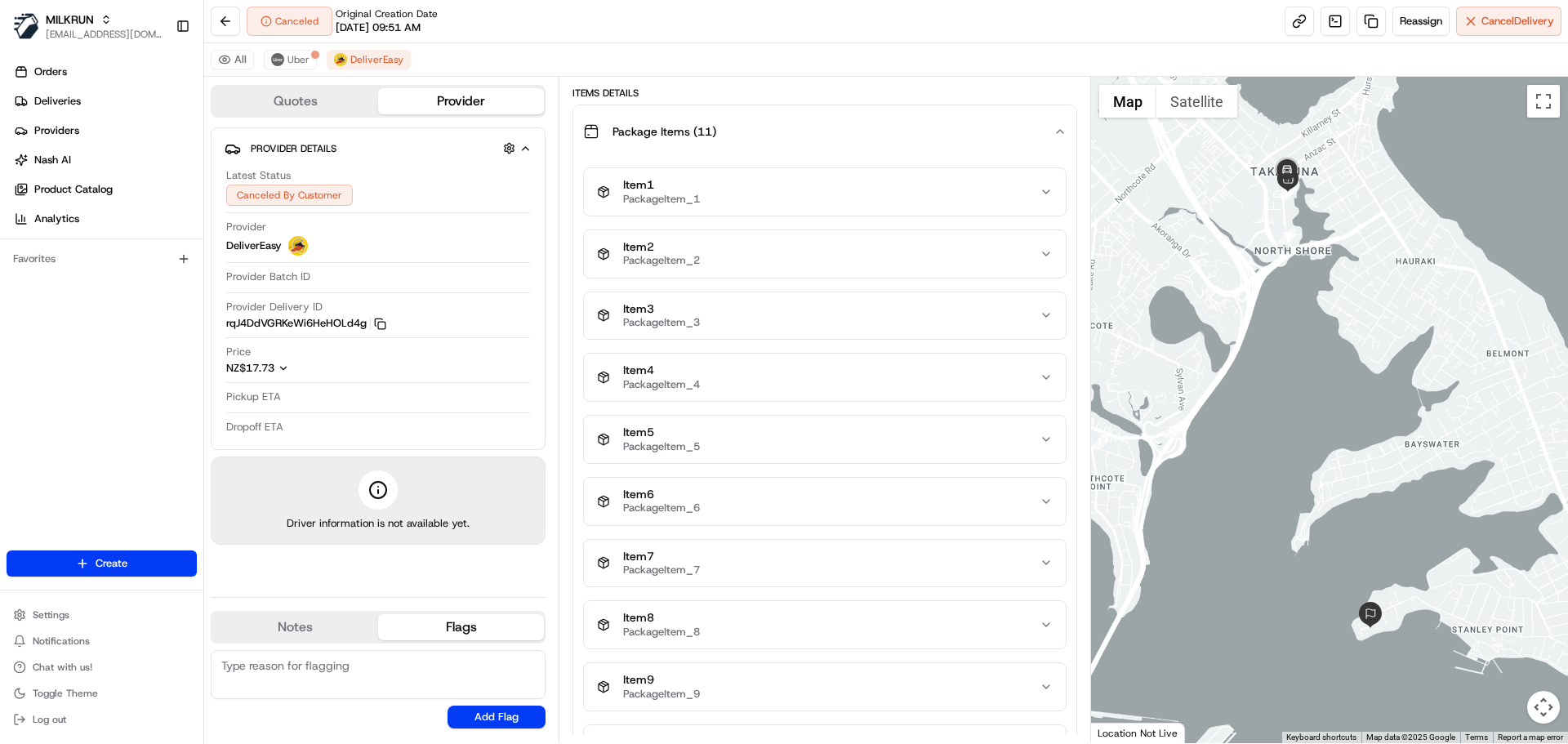
click at [729, 138] on div "Package Items ( 11 )" at bounding box center [817, 132] width 470 height 33
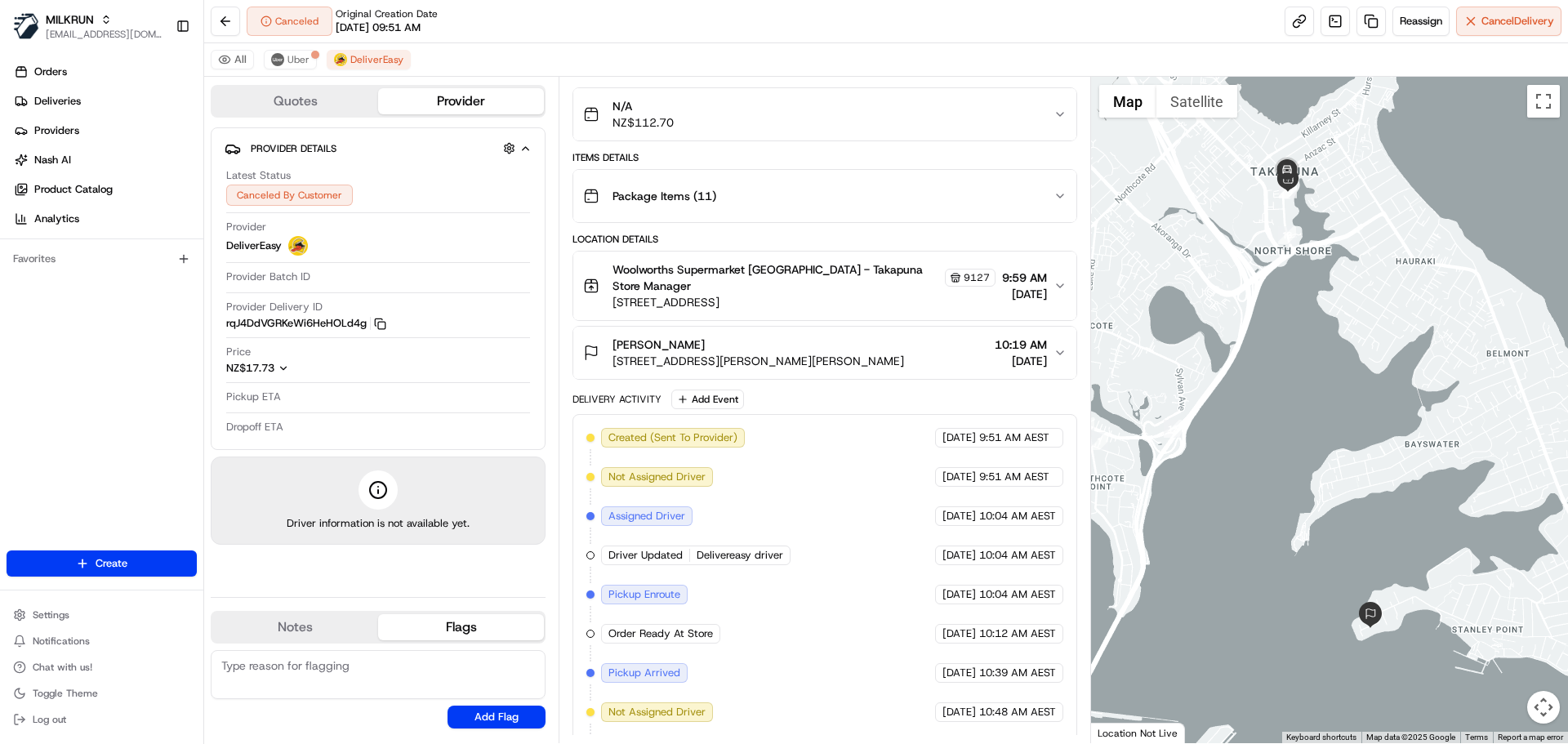
scroll to position [0, 0]
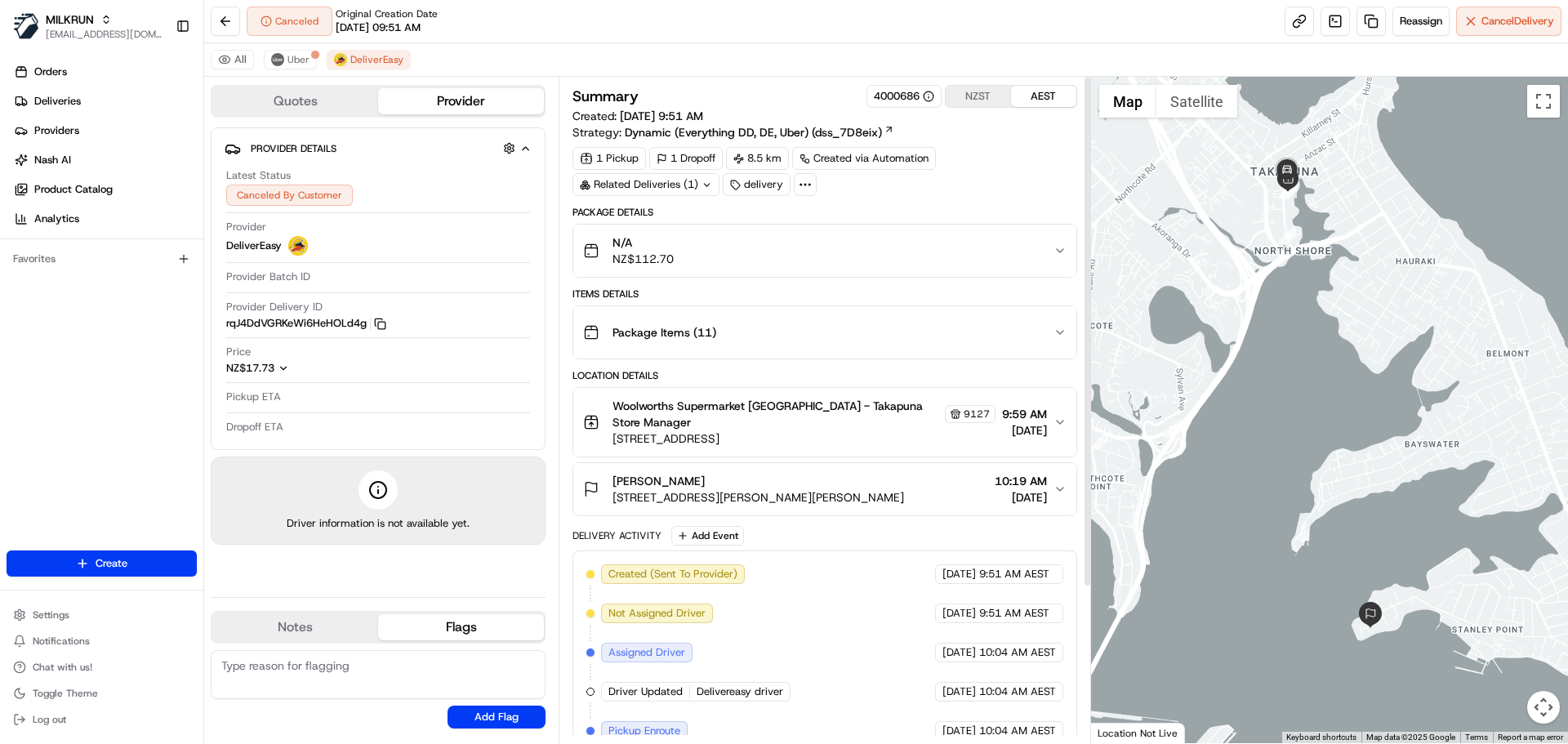
click at [748, 236] on div "N/A NZ$112.70" at bounding box center [817, 251] width 470 height 33
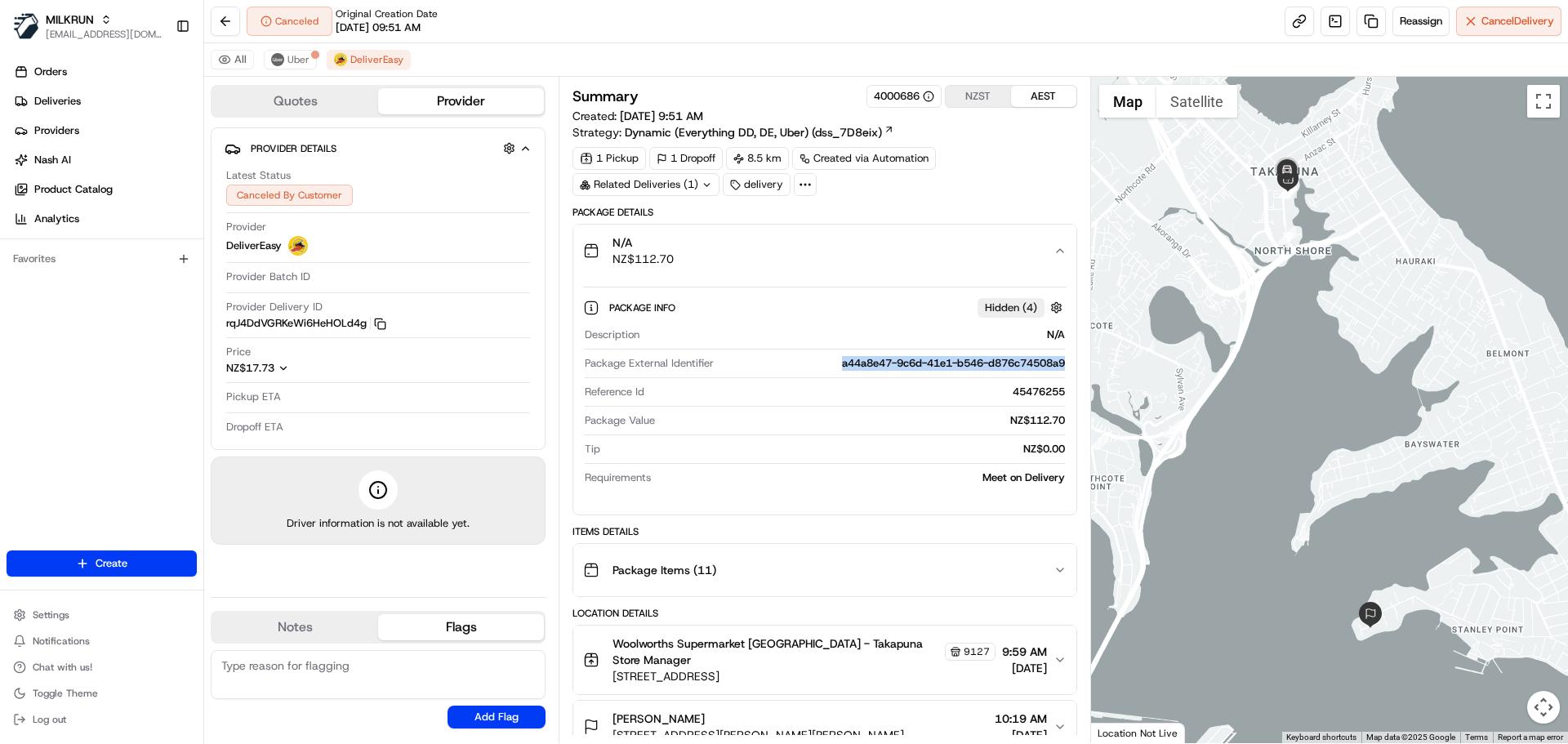
drag, startPoint x: 817, startPoint y: 367, endPoint x: 1070, endPoint y: 369, distance: 253.0
click at [1070, 369] on div "Package Info Hidden ( 4 ) Description N/A Package External Identifier a44a8e47-…" at bounding box center [824, 389] width 503 height 225
copy div "a44a8e47-9c6d-41e1-b546-d876c74508a9"
click at [946, 245] on div "N/A NZ$112.70" at bounding box center [817, 251] width 470 height 33
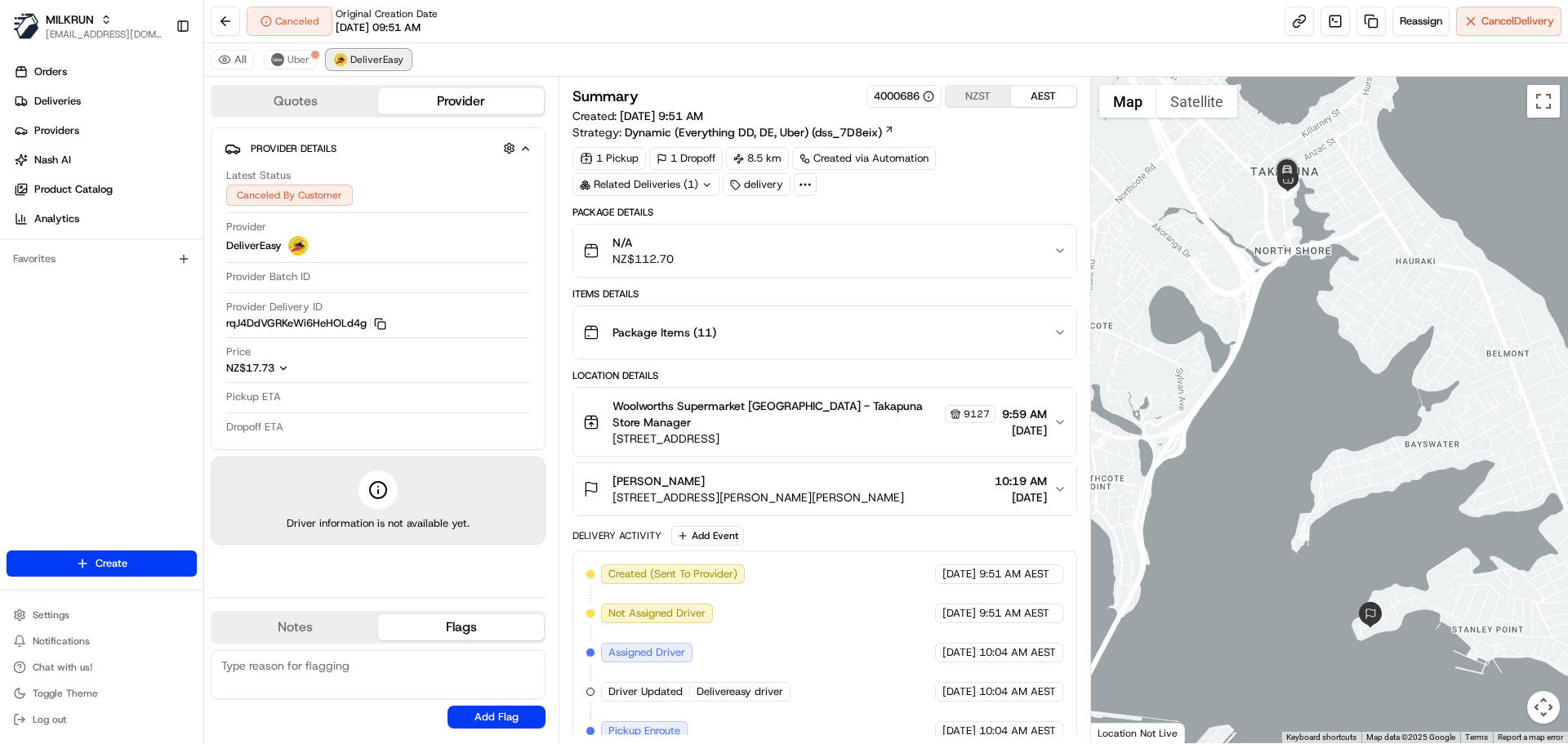
click at [385, 63] on span "DeliverEasy" at bounding box center [376, 59] width 53 height 13
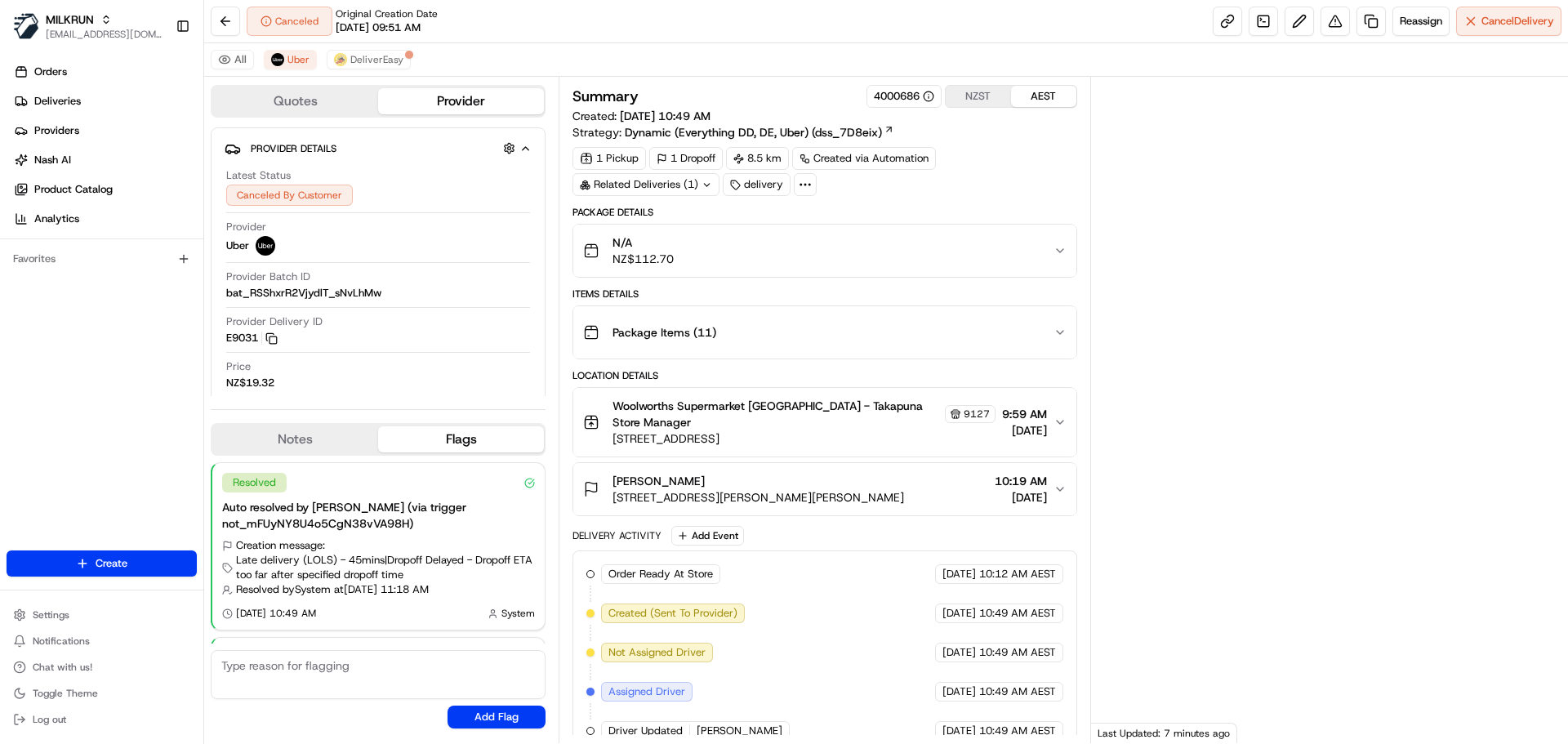
scroll to position [162, 0]
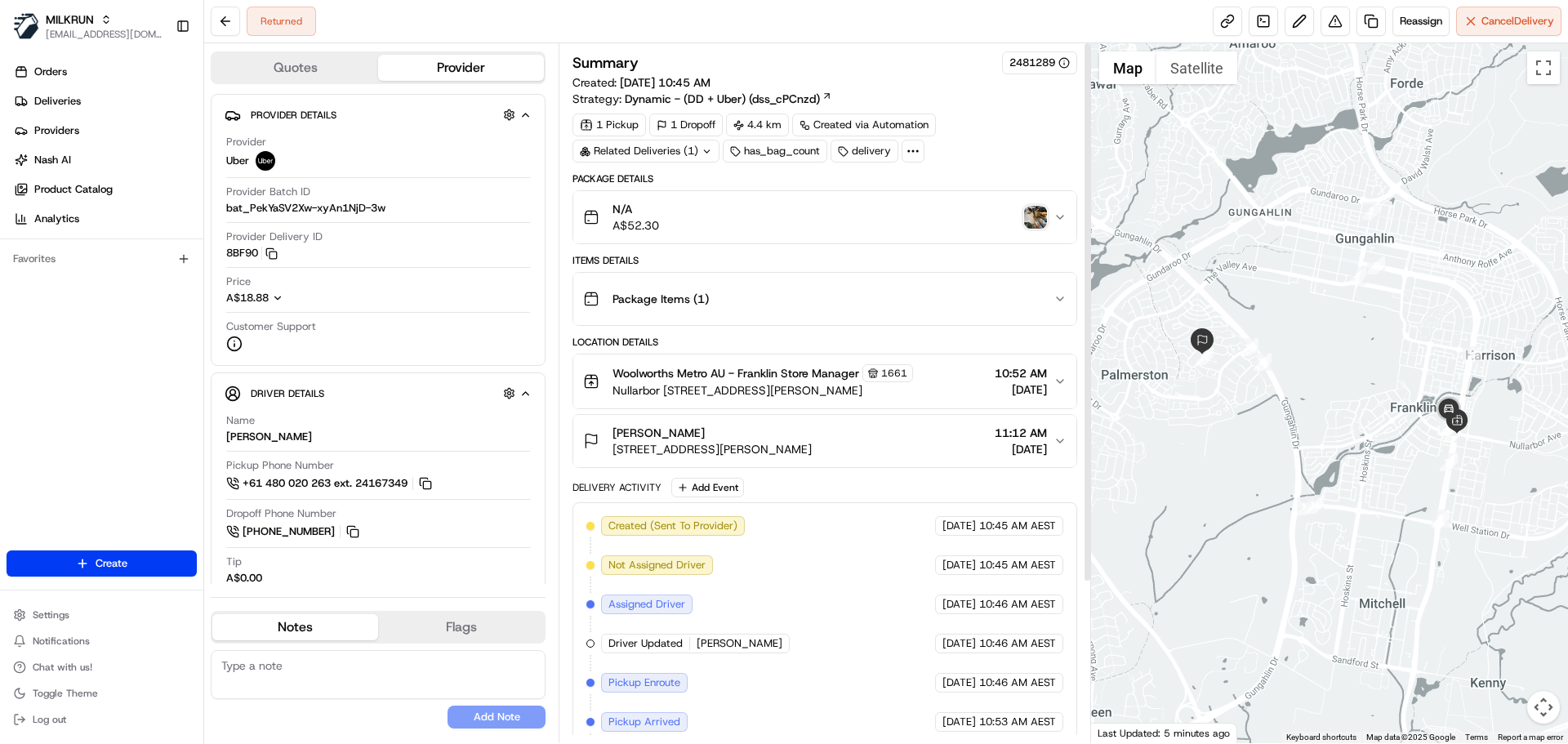
click at [1039, 218] on img "button" at bounding box center [1036, 217] width 23 height 23
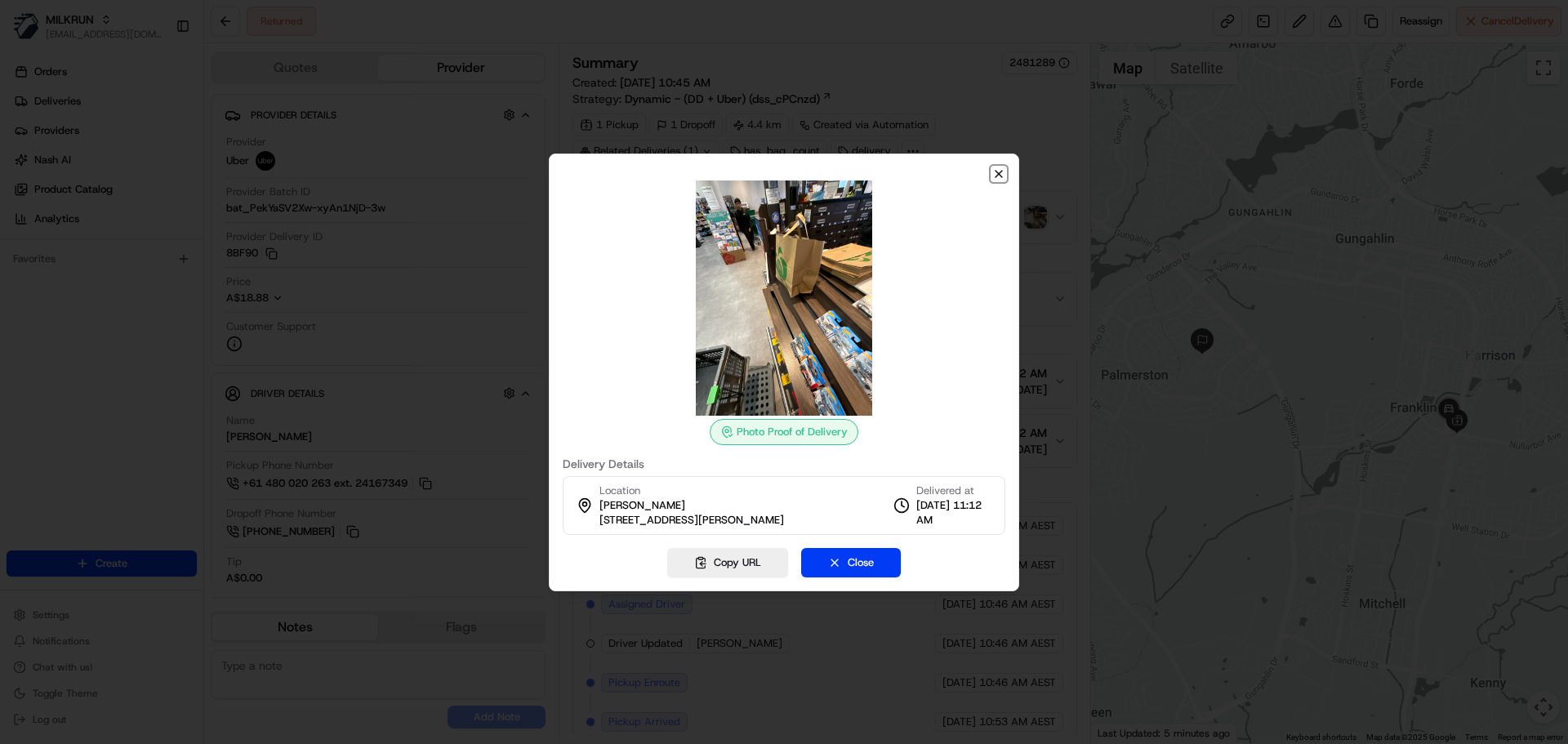
click at [997, 172] on icon "button" at bounding box center [999, 174] width 7 height 7
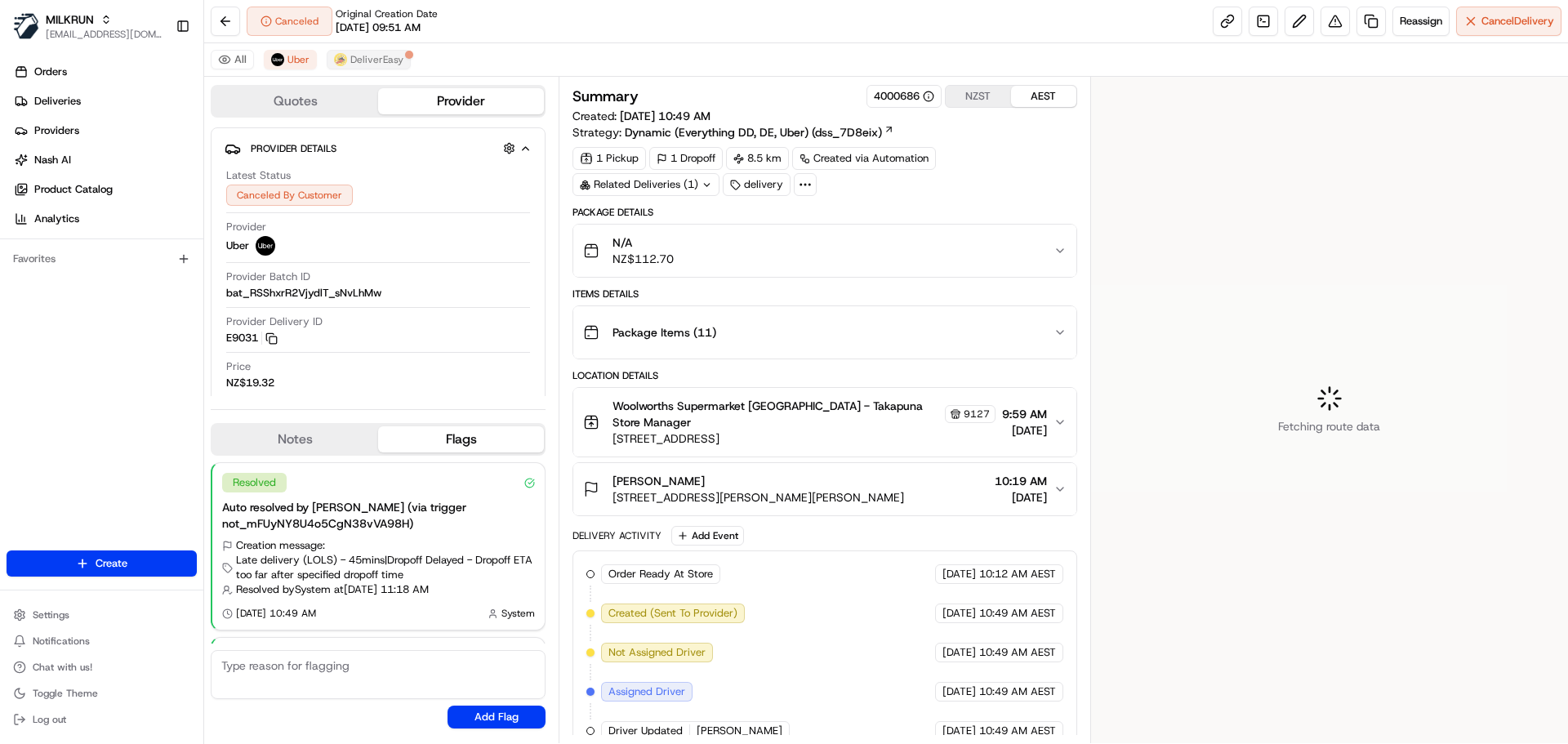
scroll to position [162, 0]
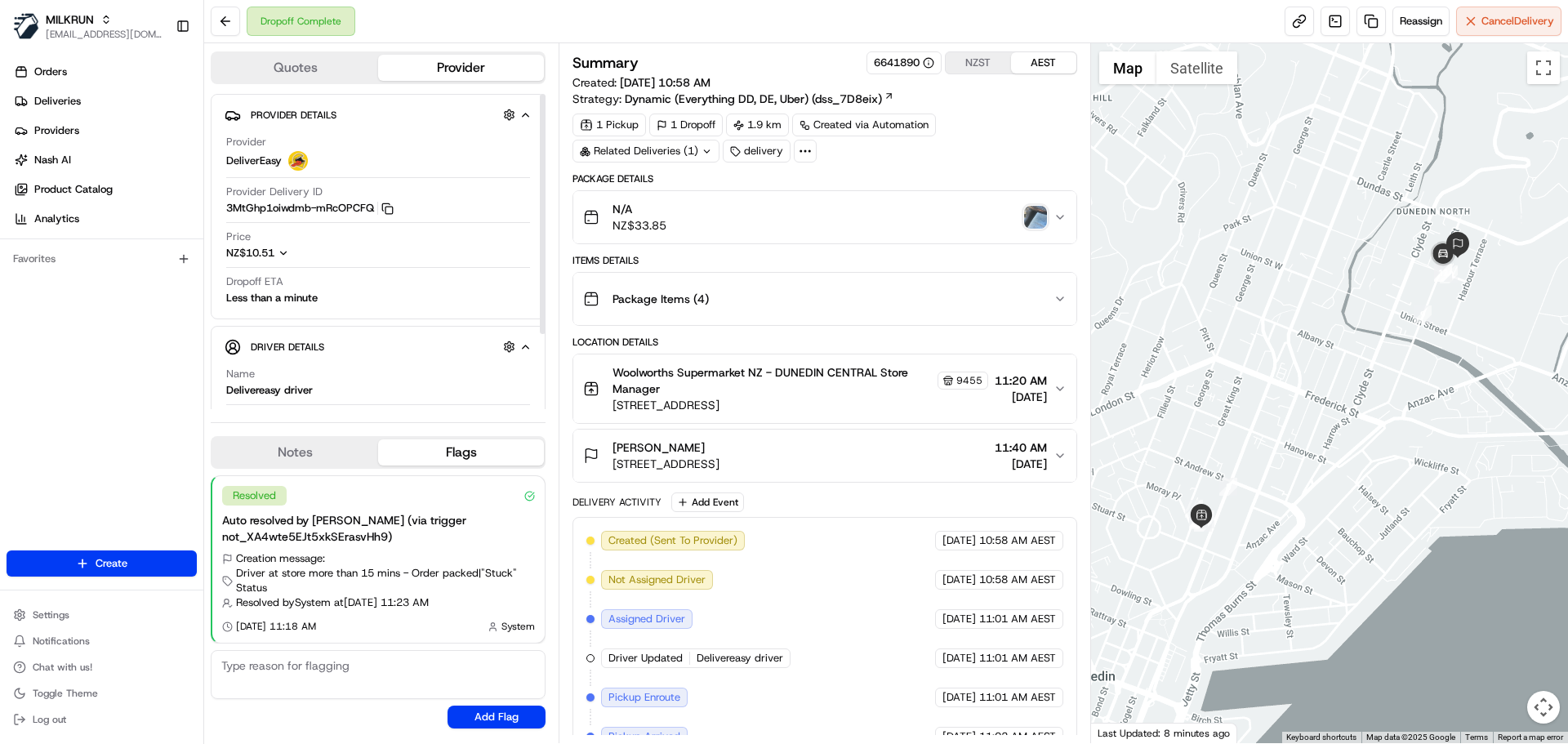
click at [1035, 218] on img "button" at bounding box center [1036, 217] width 23 height 23
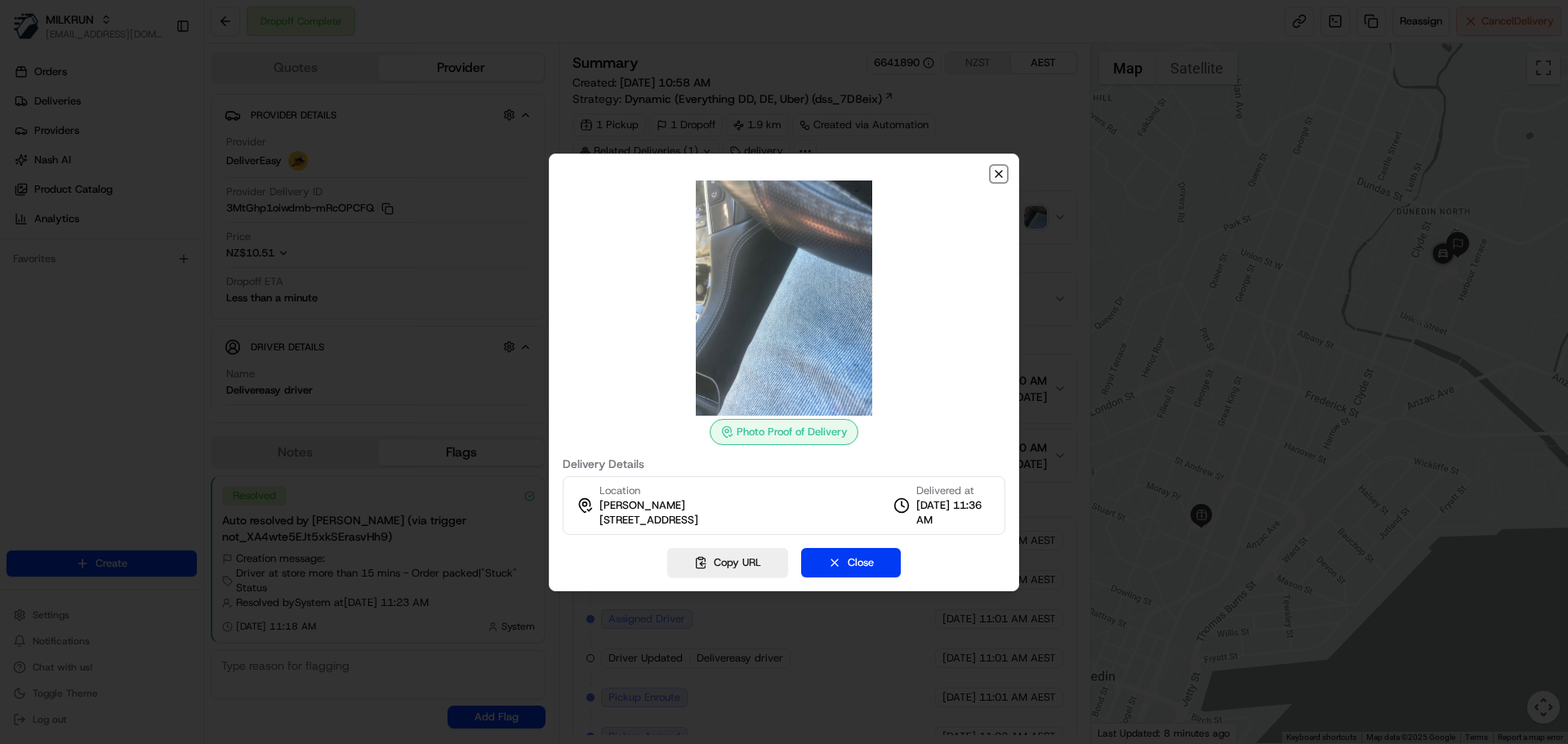
click at [1001, 175] on icon "button" at bounding box center [999, 174] width 7 height 7
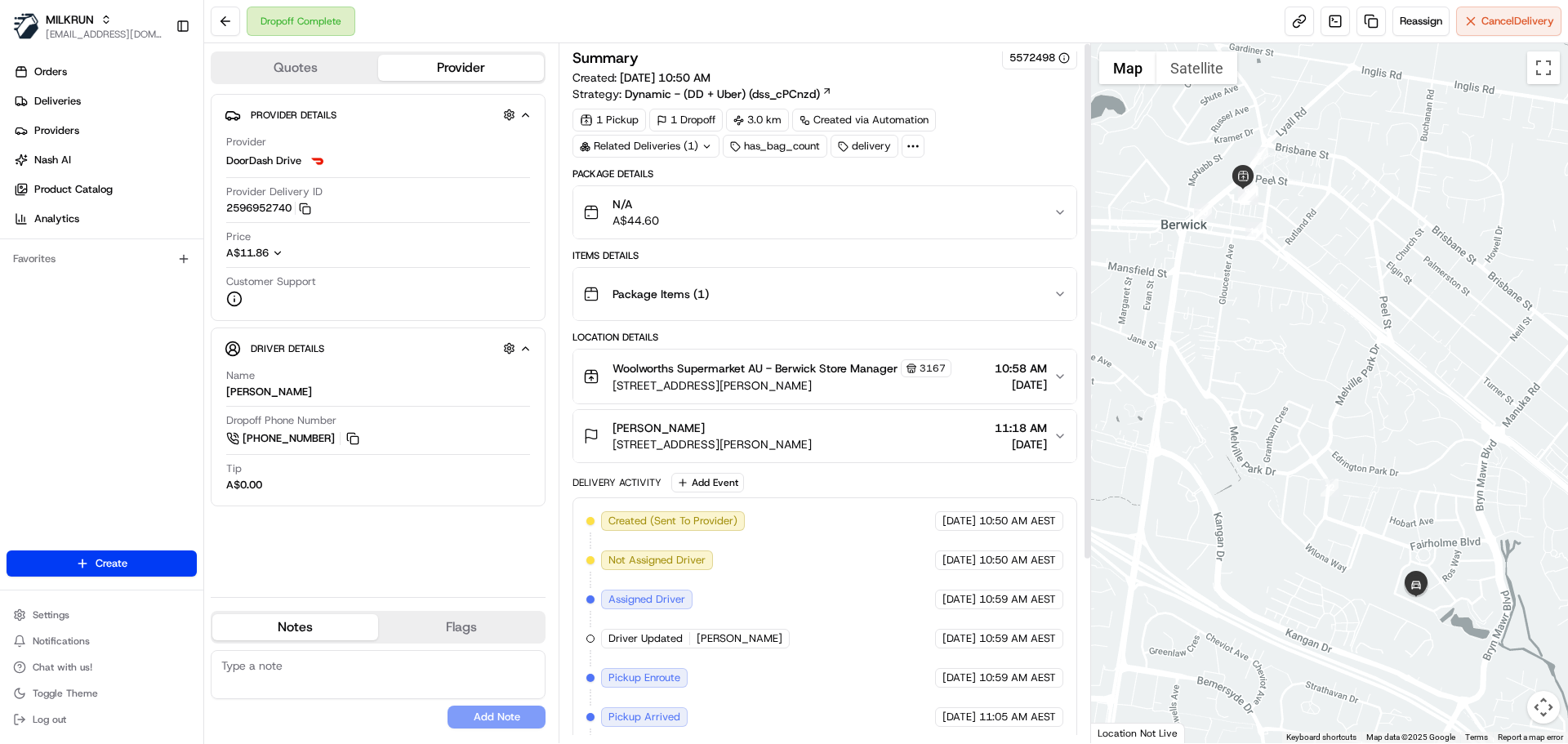
scroll to position [1, 0]
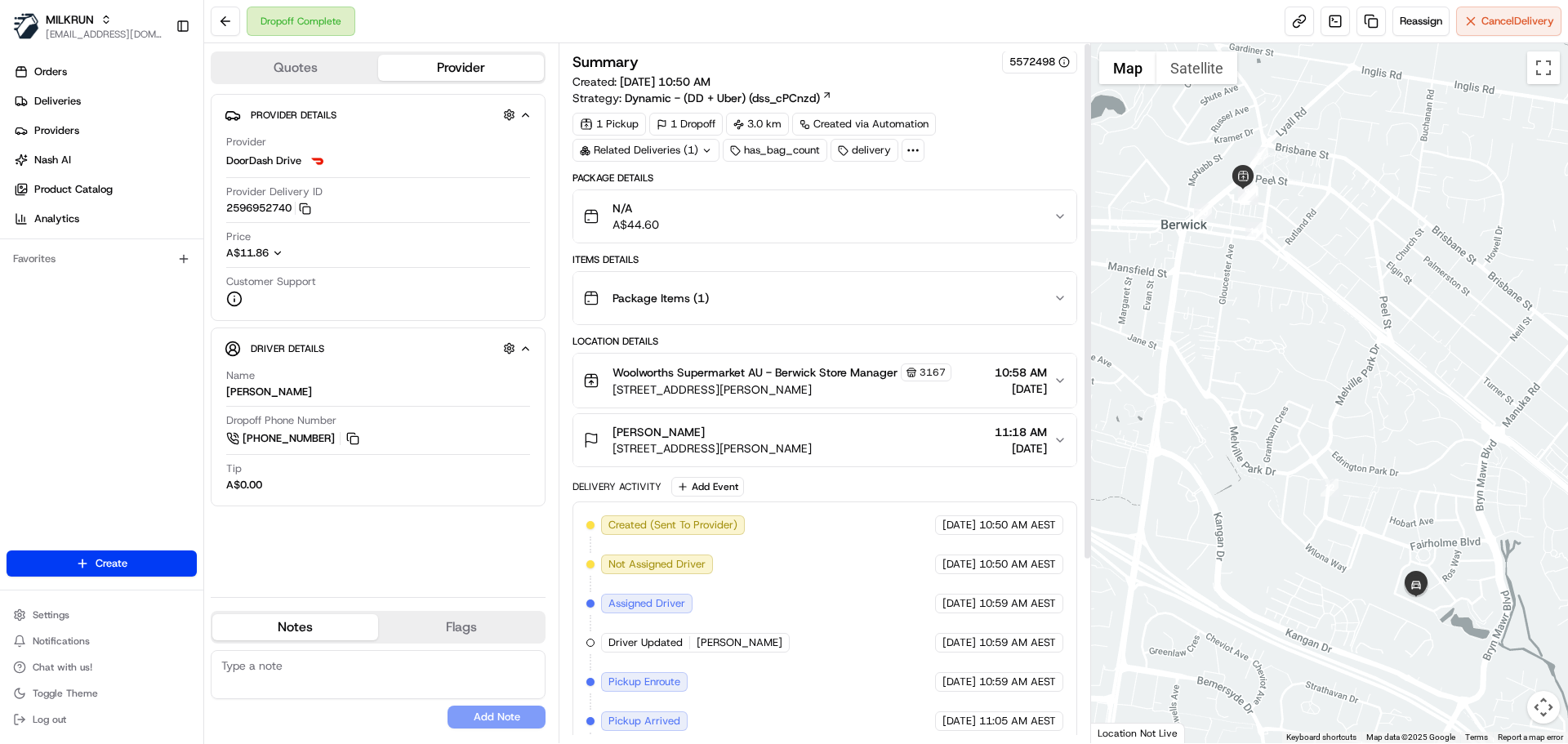
click at [776, 206] on div "N/A A$44.60" at bounding box center [817, 217] width 470 height 33
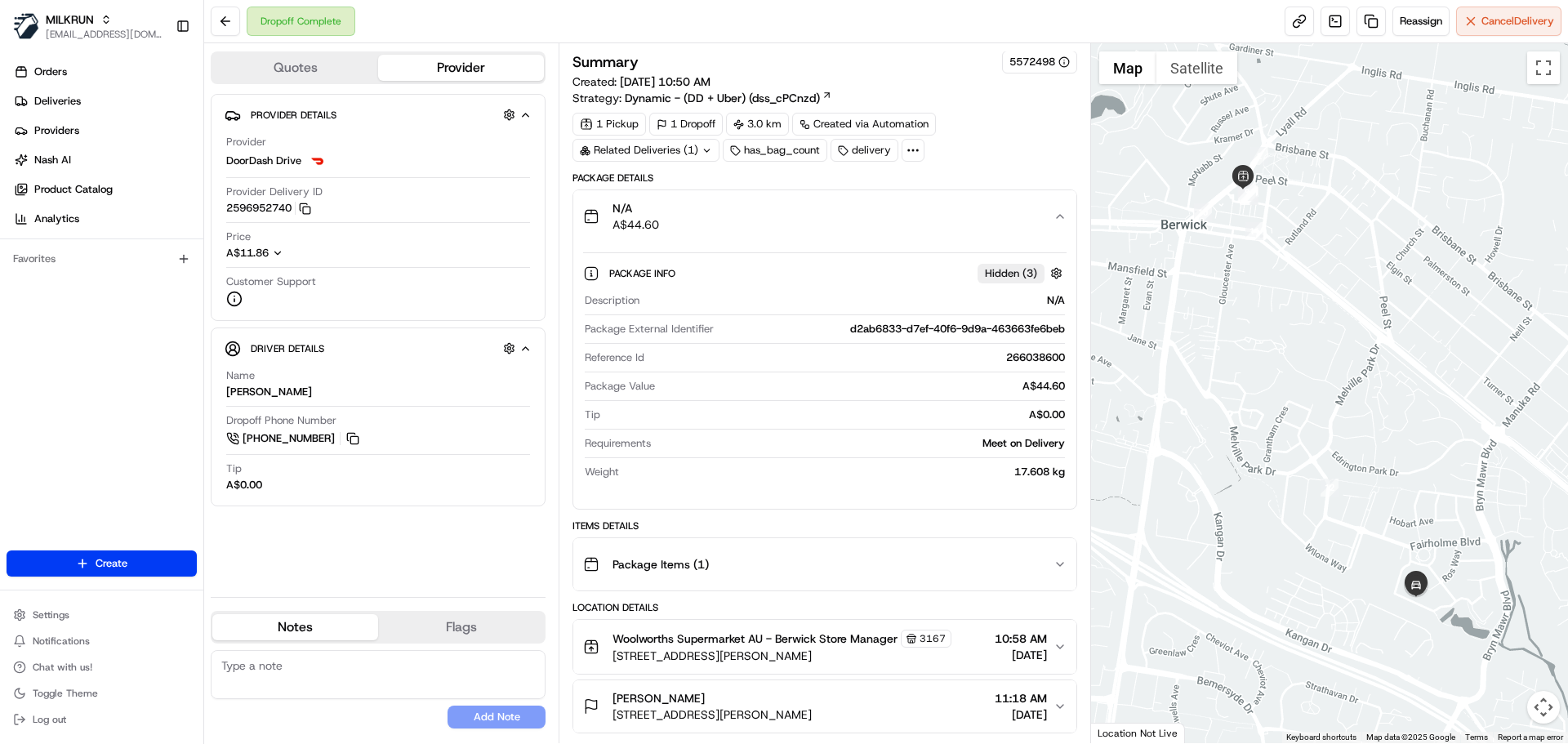
click at [776, 206] on div "N/A A$44.60" at bounding box center [817, 217] width 470 height 33
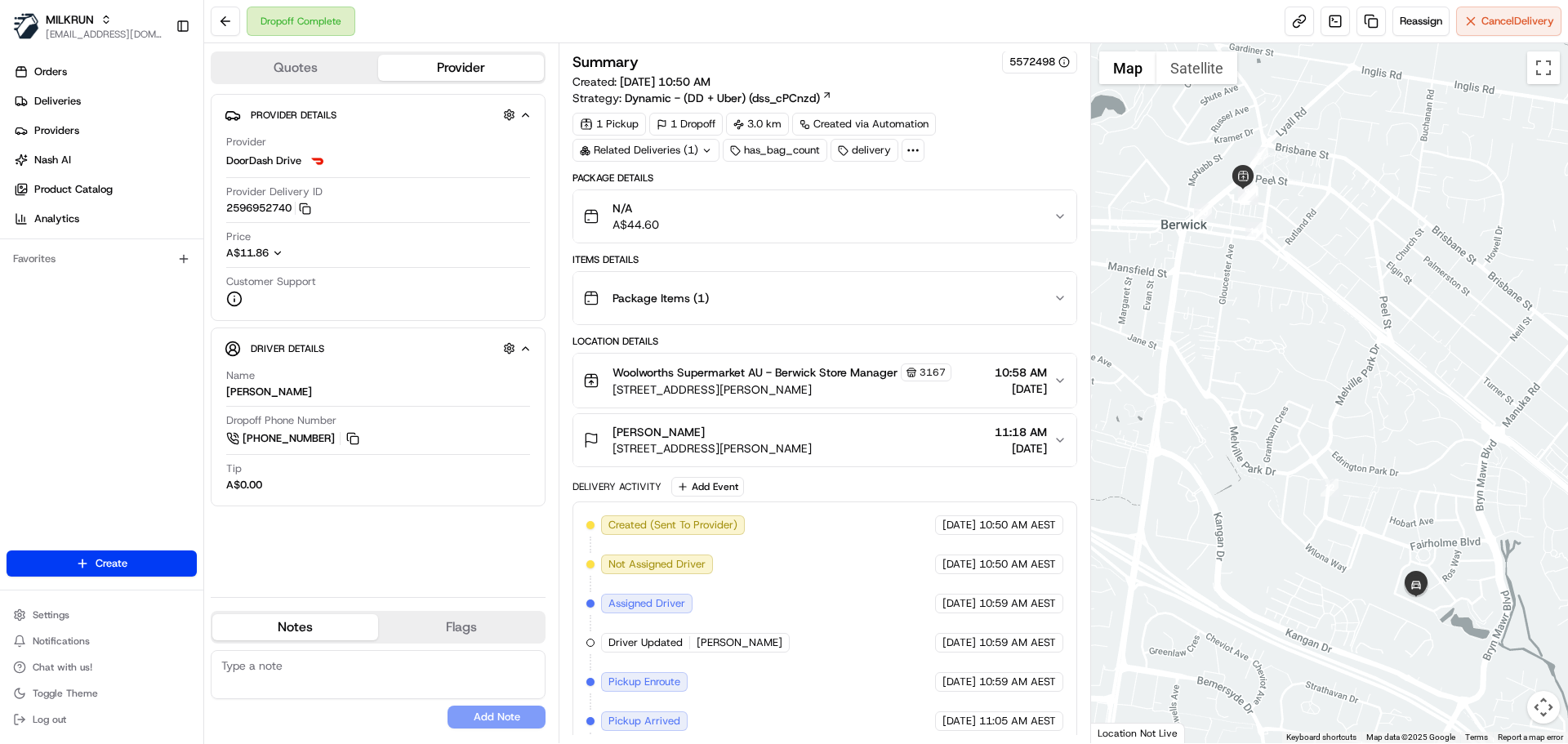
click at [860, 444] on div "[PERSON_NAME] [STREET_ADDRESS][PERSON_NAME] 11:18 AM [DATE]" at bounding box center [817, 441] width 470 height 33
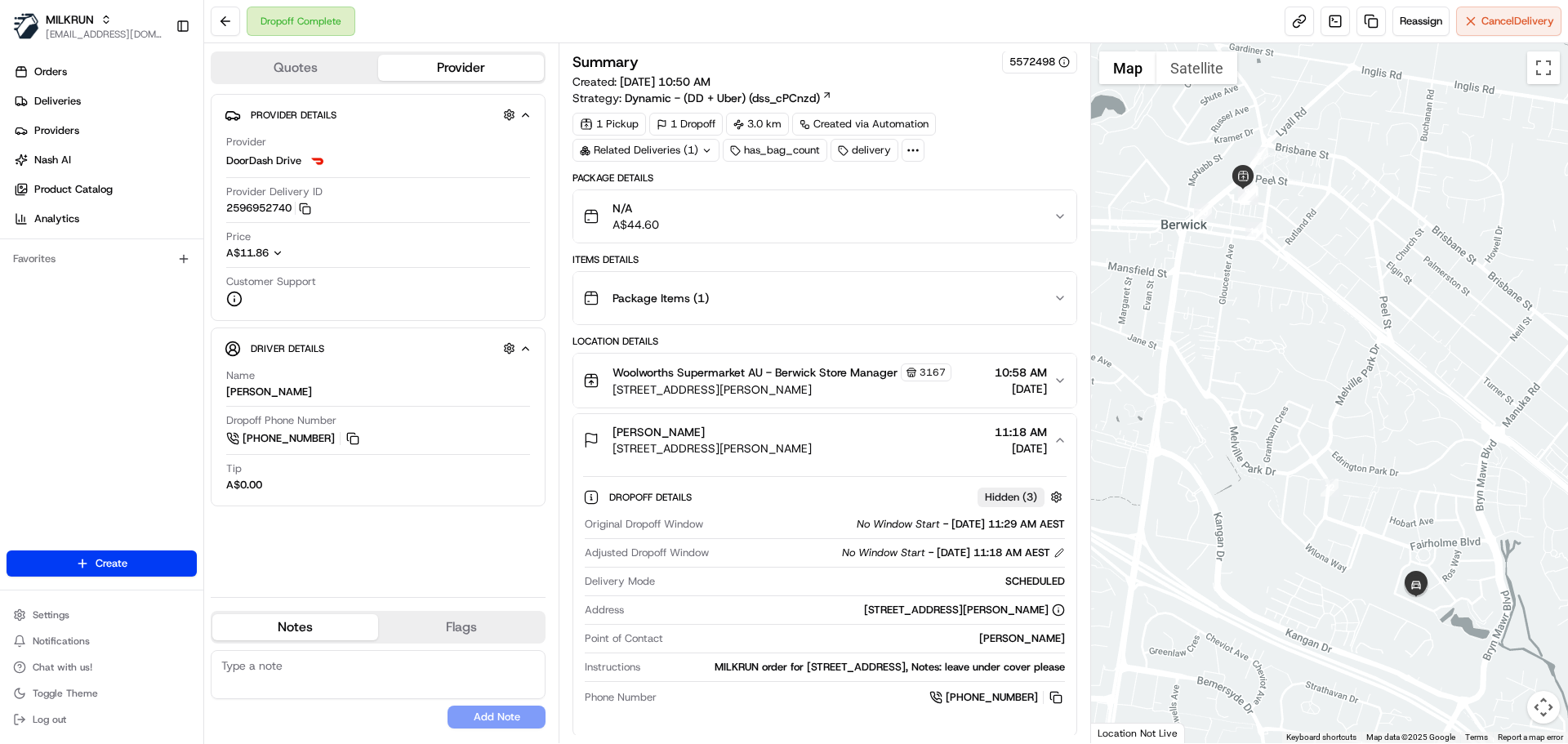
scroll to position [83, 0]
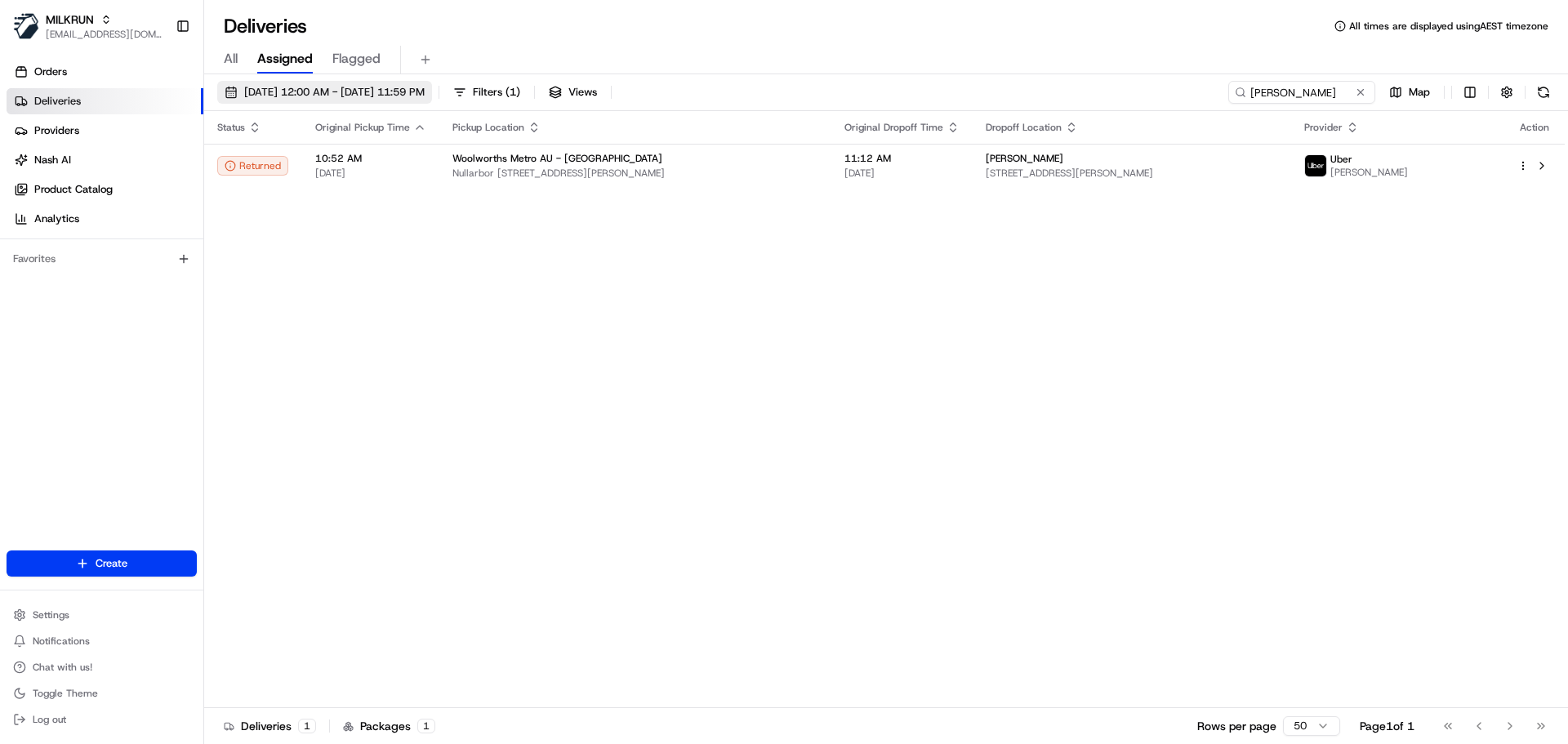
click at [412, 94] on span "[DATE] 12:00 AM - [DATE] 11:59 PM" at bounding box center [334, 92] width 180 height 15
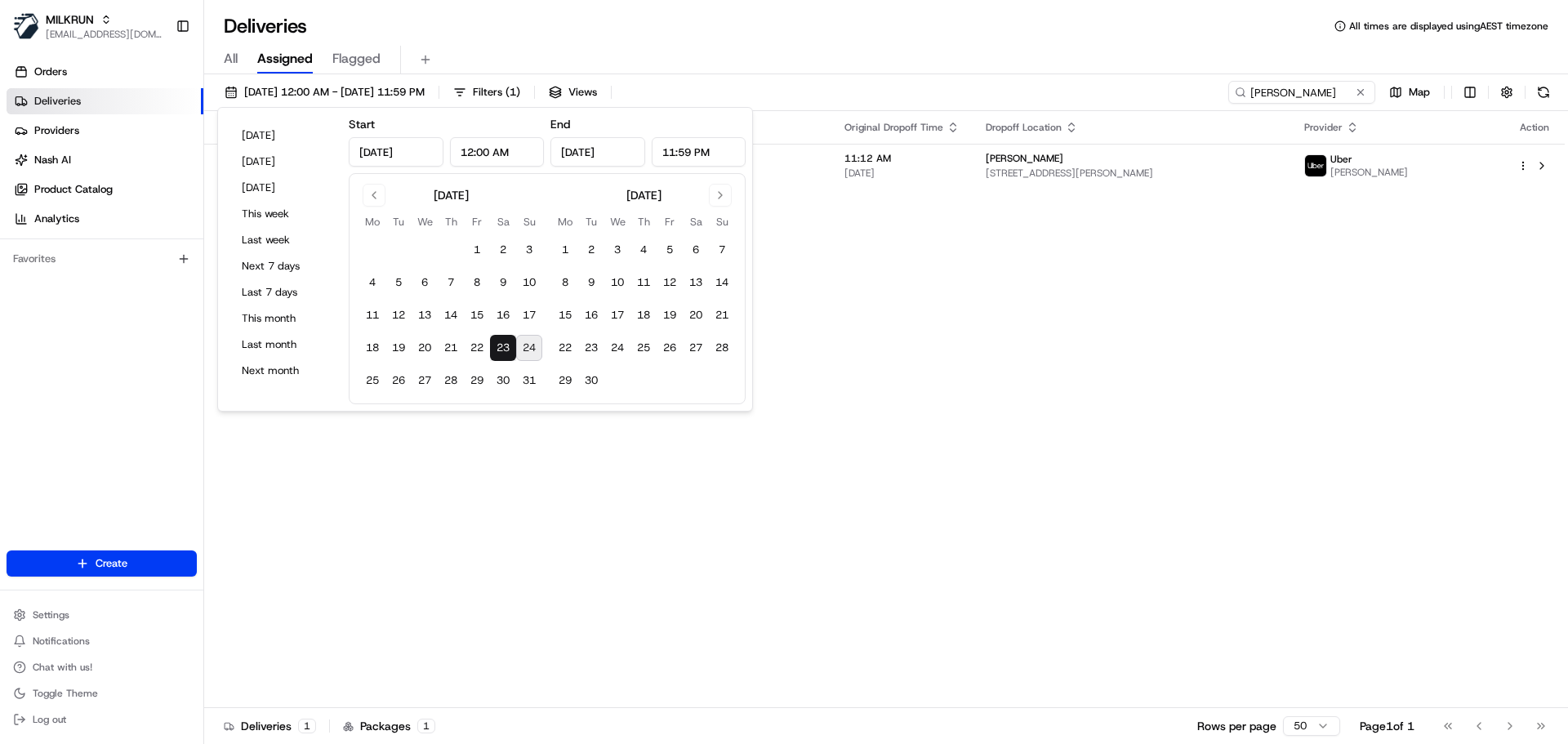
click at [527, 346] on button "24" at bounding box center [530, 348] width 26 height 26
type input "[DATE]"
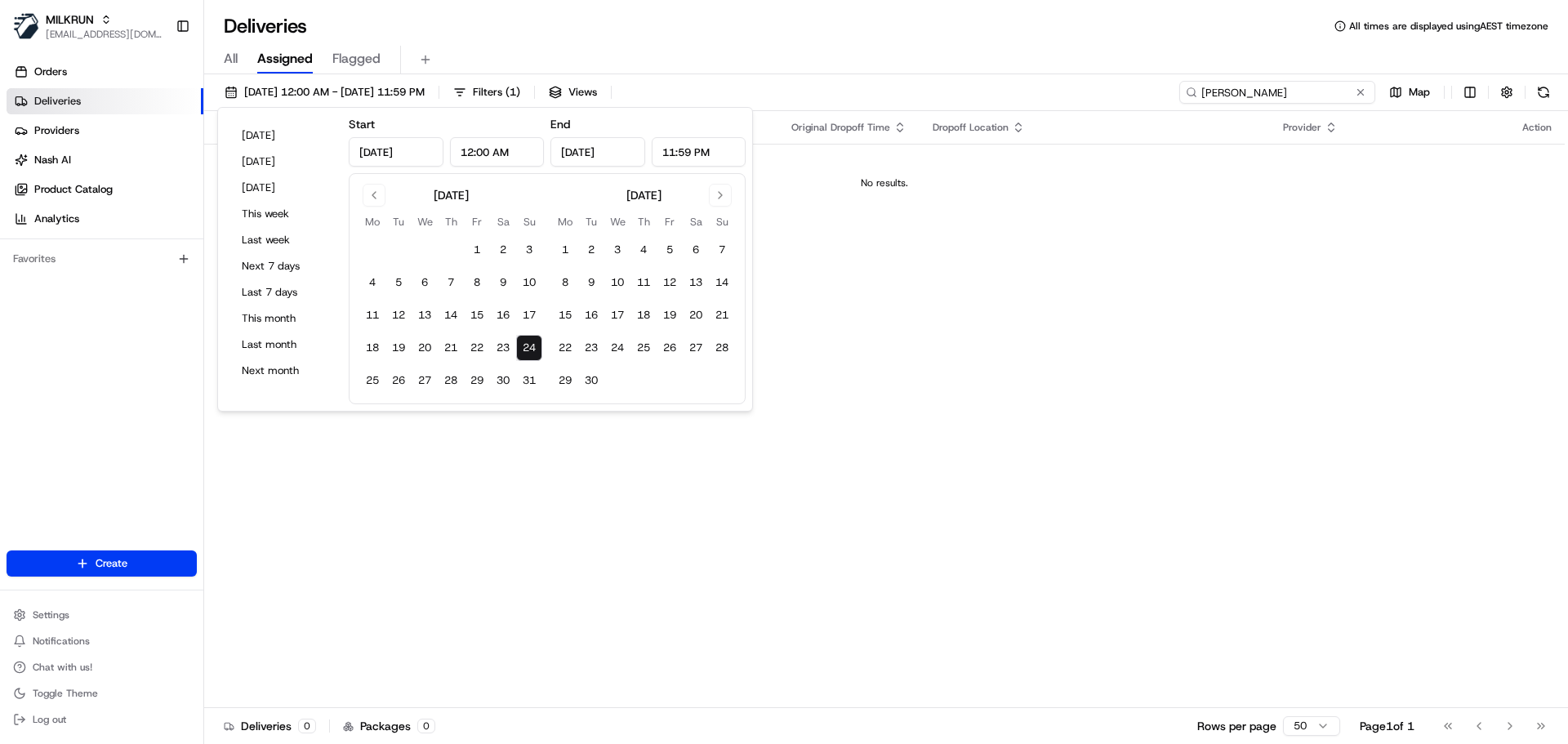
click at [1308, 91] on input "[PERSON_NAME]" at bounding box center [1277, 92] width 196 height 23
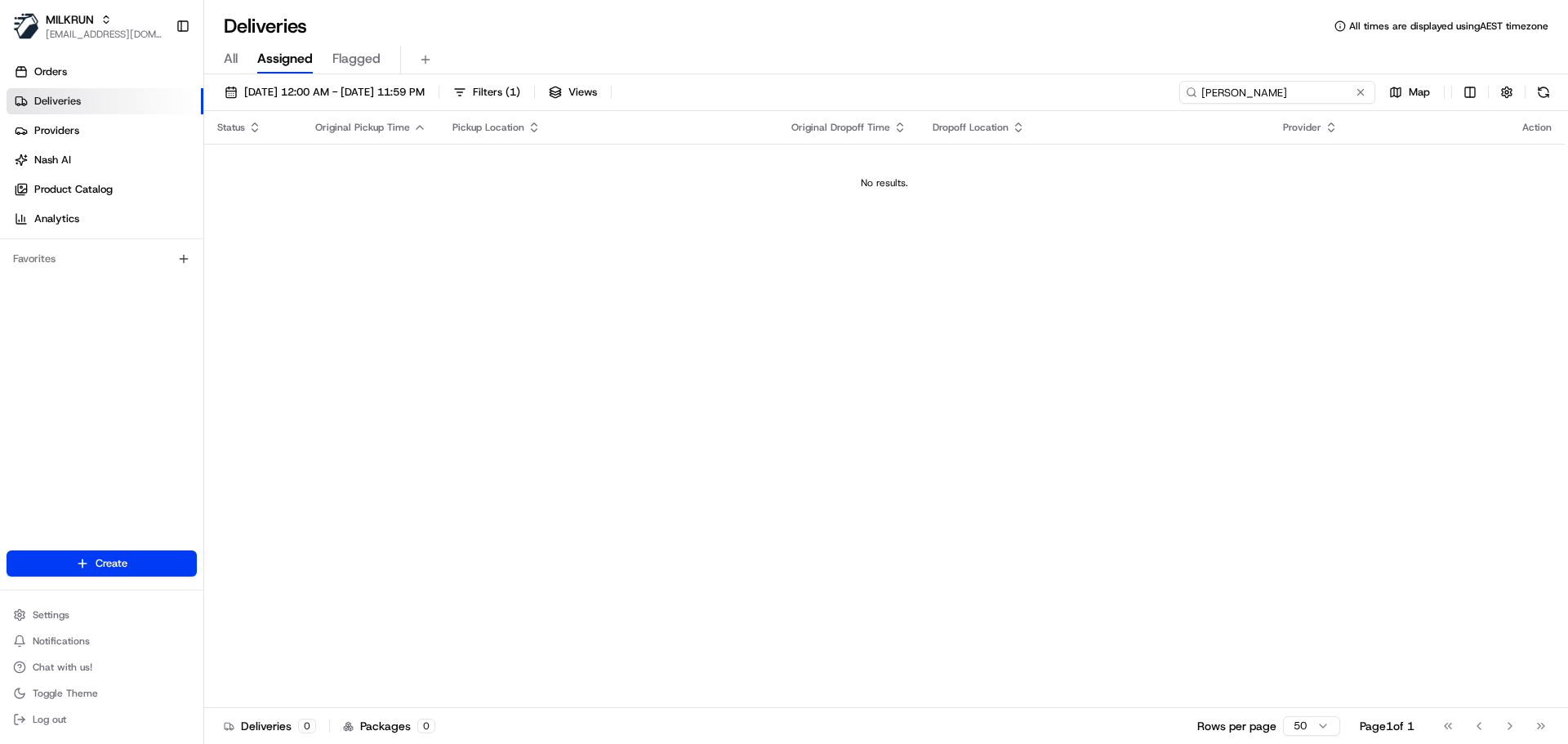
paste input "[PERSON_NAME]"
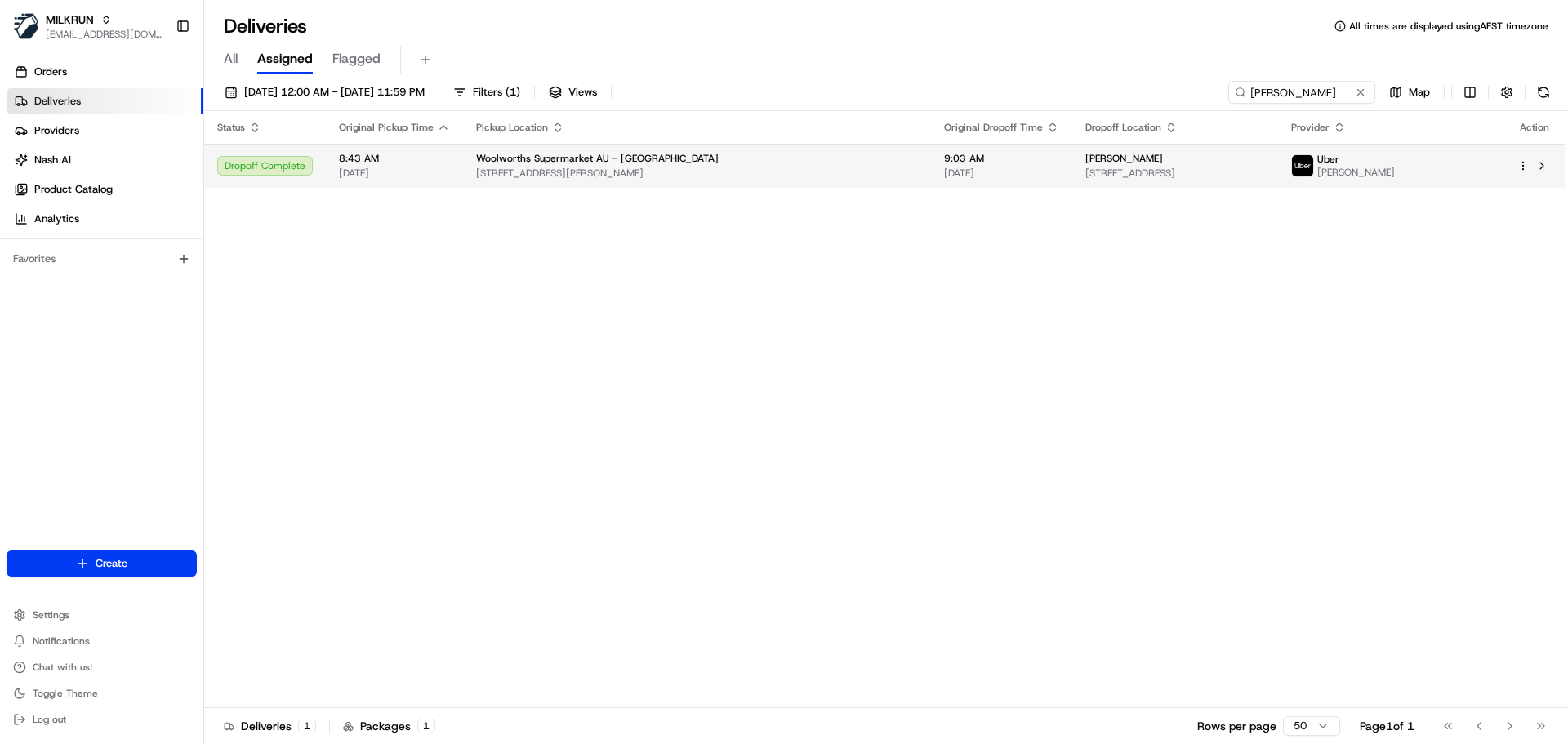
click at [667, 151] on td "Woolworths Supermarket AU - [PERSON_NAME] [STREET_ADDRESS][PERSON_NAME]" at bounding box center [697, 166] width 468 height 44
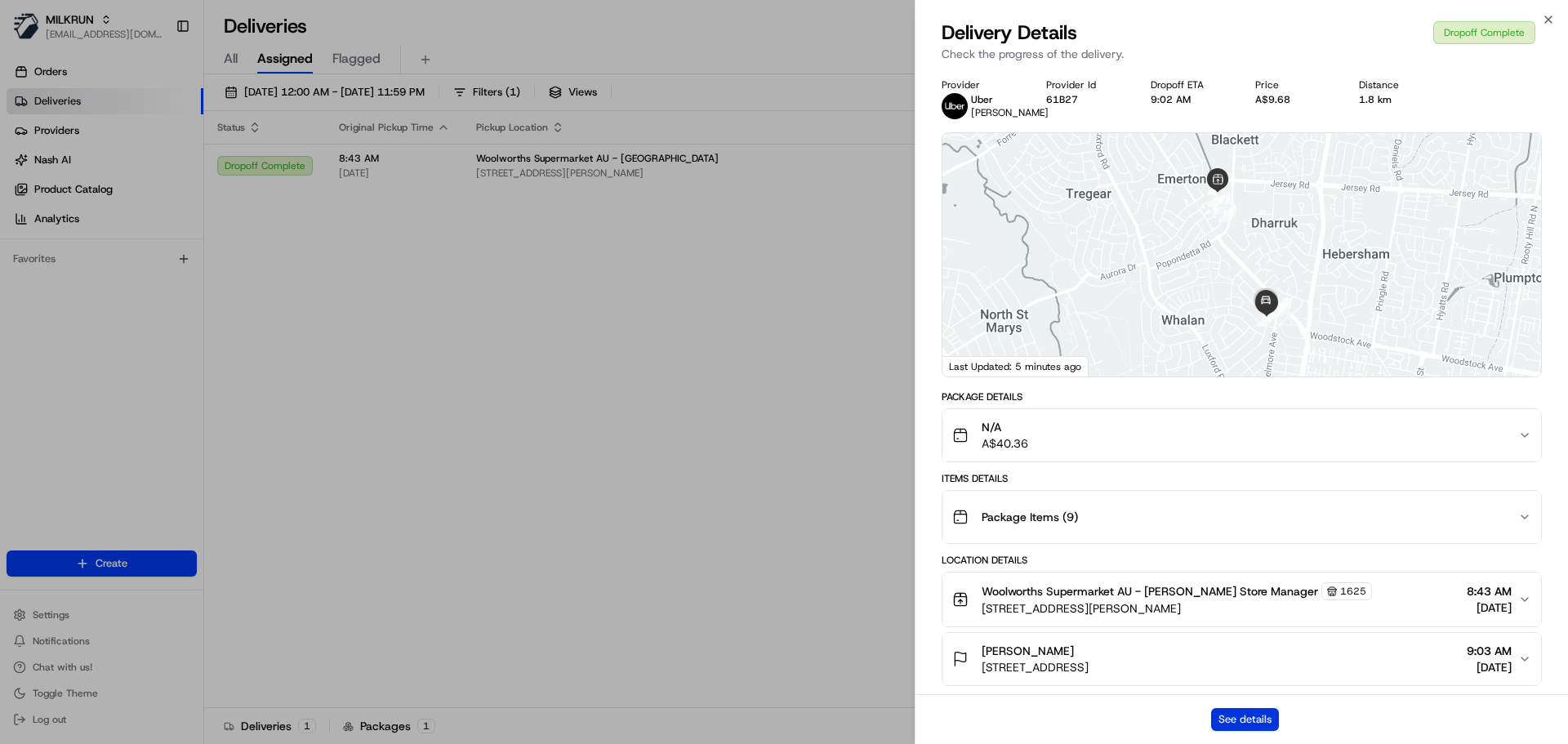
click at [1238, 720] on button "See details" at bounding box center [1246, 720] width 68 height 23
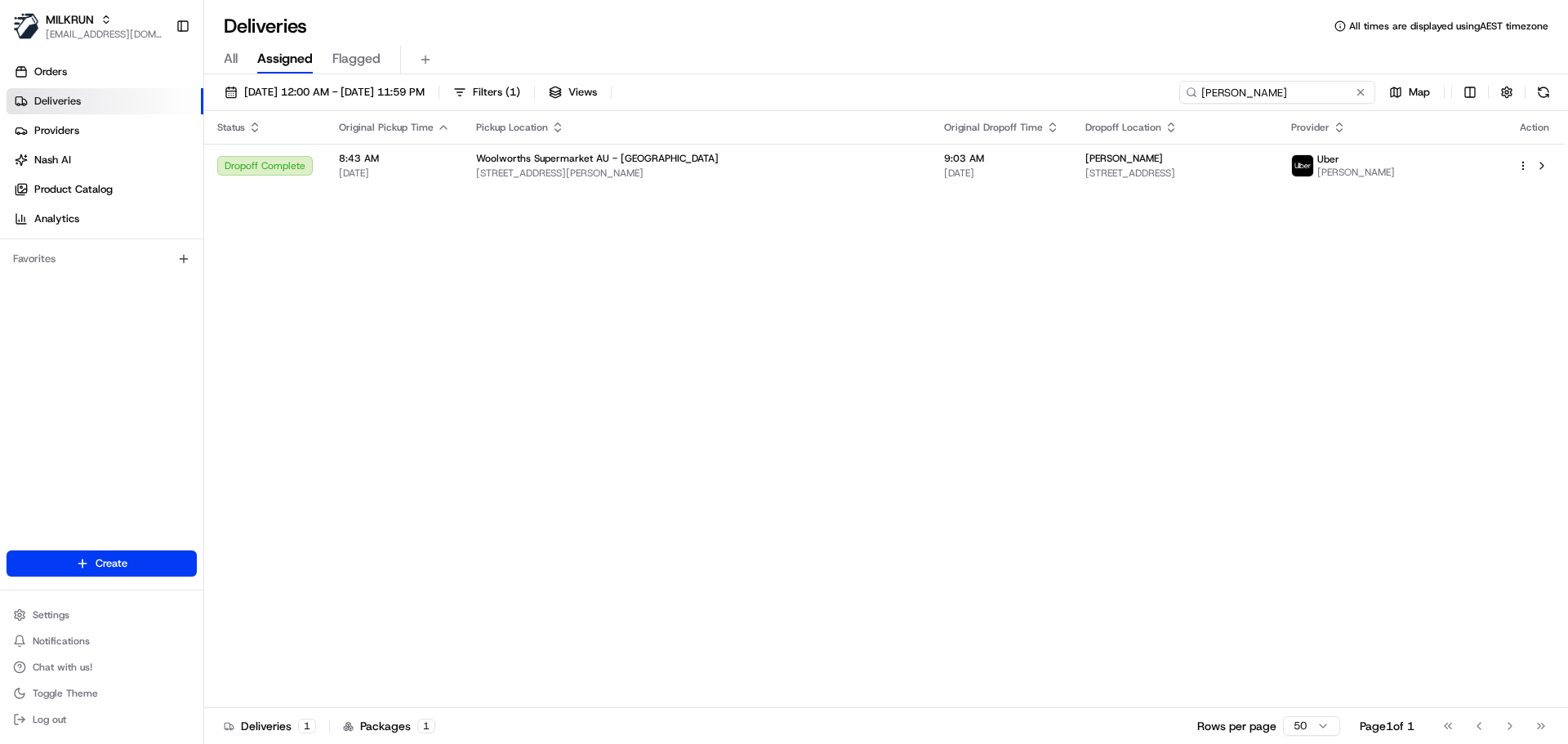
click at [1305, 98] on input "[PERSON_NAME]" at bounding box center [1277, 92] width 196 height 23
paste input "[PERSON_NAME]"
type input "[PERSON_NAME]"
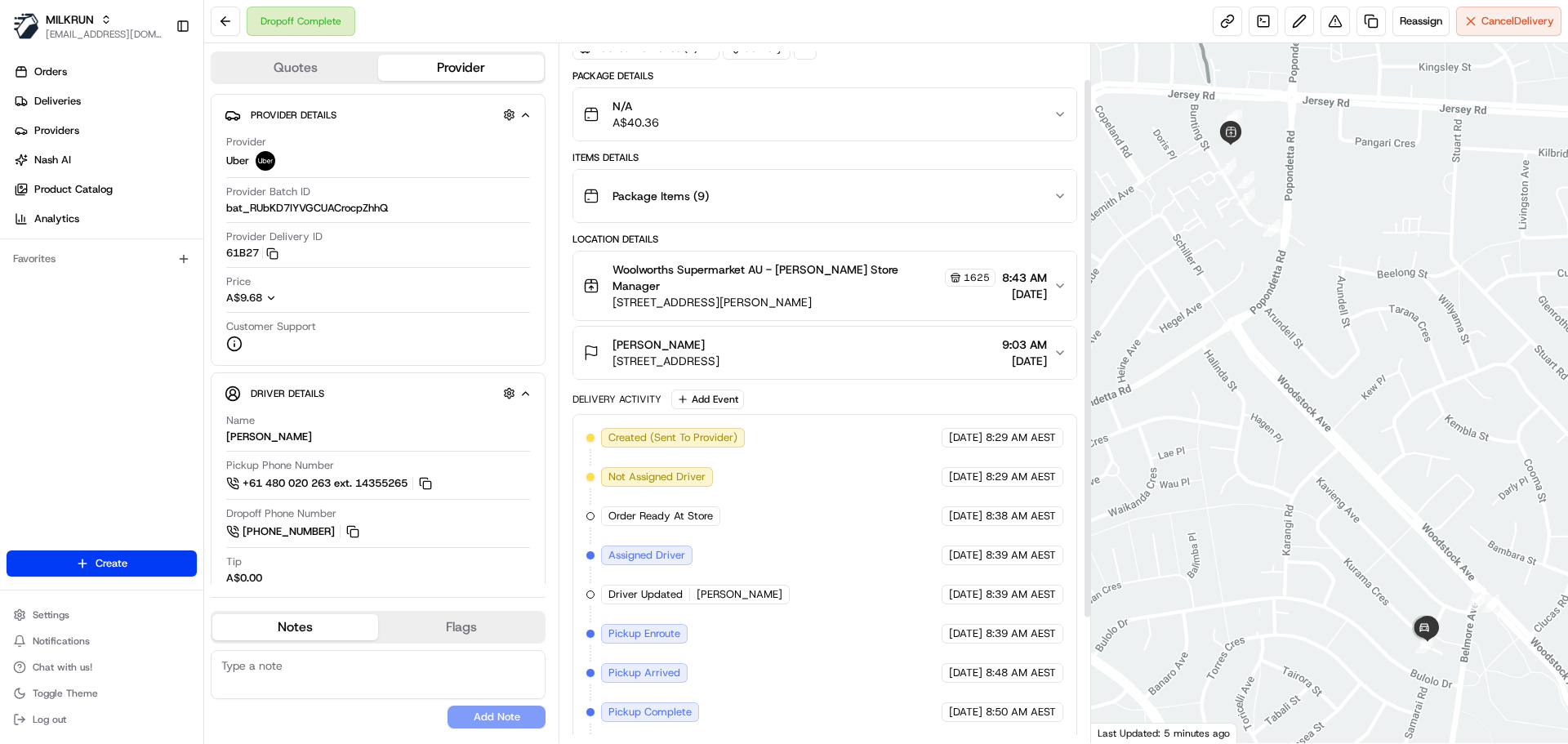
scroll to position [206, 0]
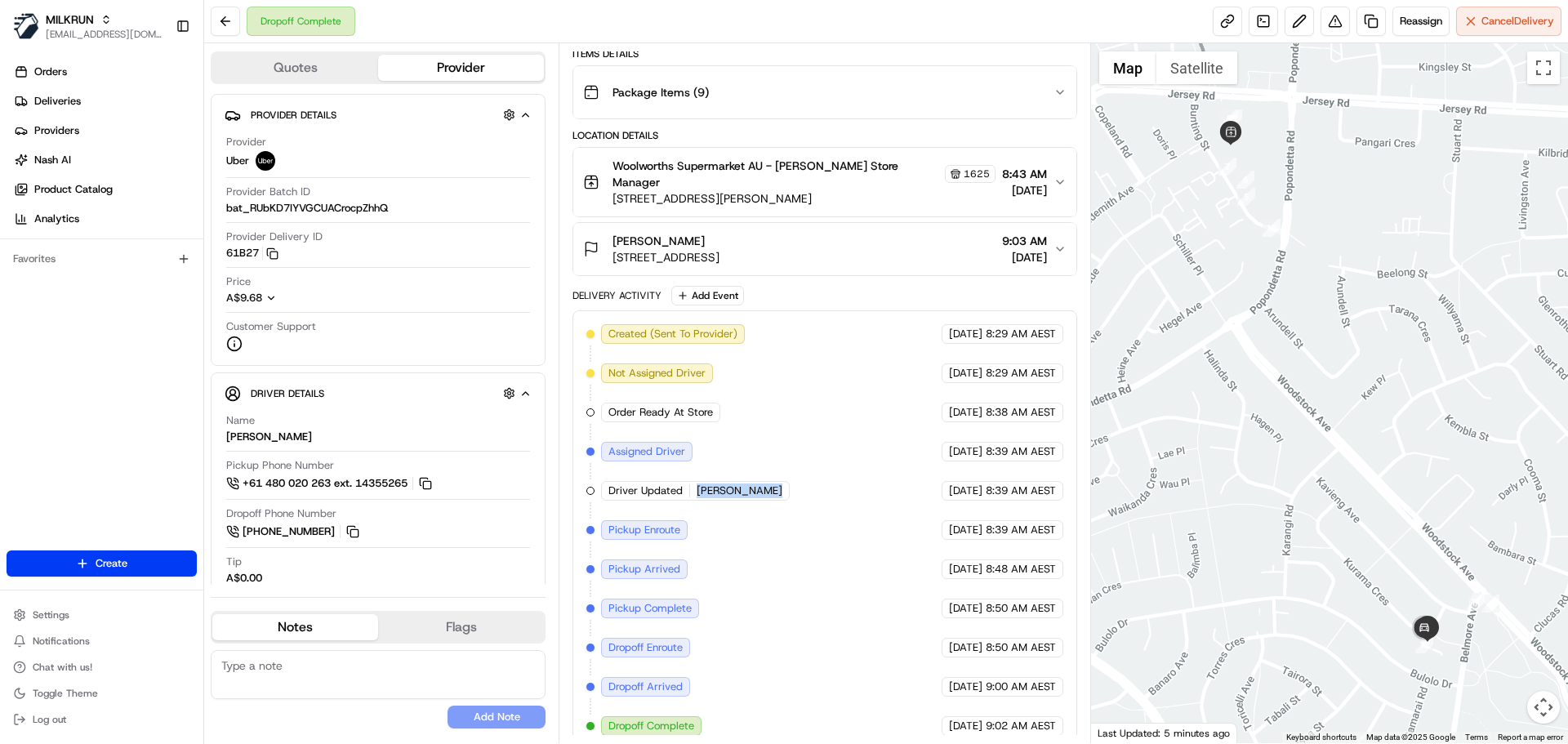
drag, startPoint x: 771, startPoint y: 478, endPoint x: 694, endPoint y: 477, distance: 77.0
click at [694, 481] on div "Driver Updated [PERSON_NAME]" at bounding box center [695, 490] width 189 height 20
copy span "[PERSON_NAME]"
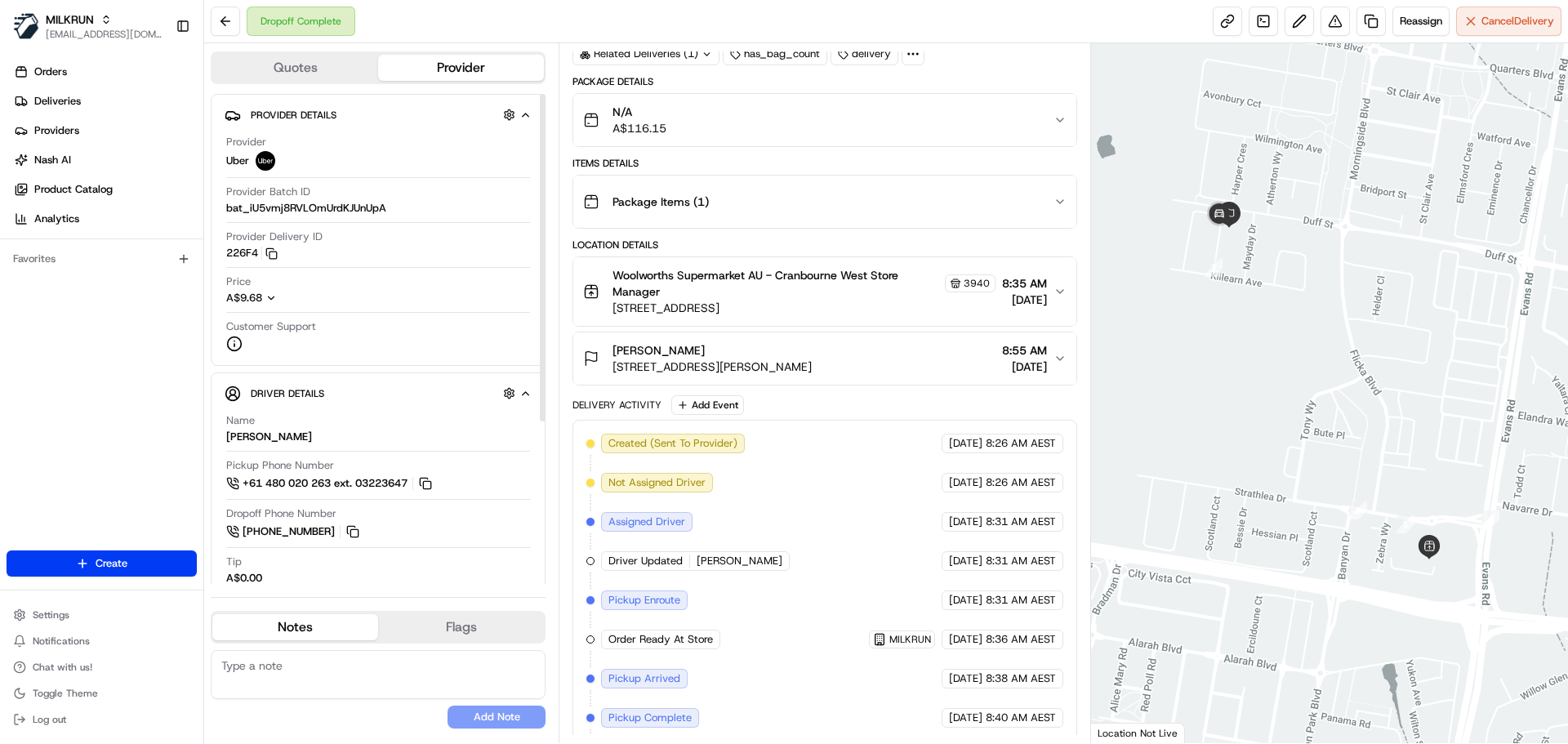
scroll to position [221, 0]
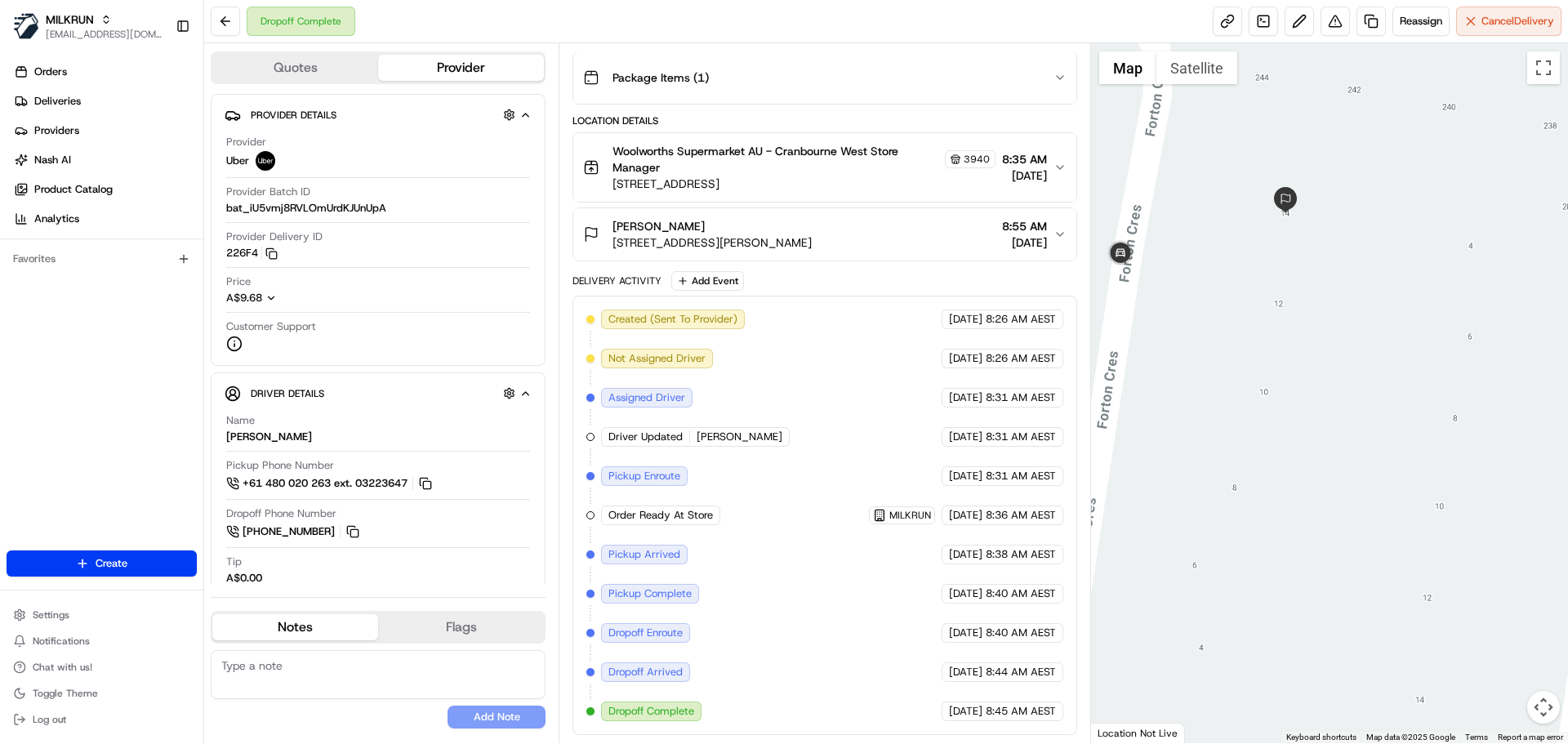
drag, startPoint x: 1251, startPoint y: 208, endPoint x: 1287, endPoint y: 268, distance: 70.0
click at [1287, 268] on div at bounding box center [1330, 394] width 478 height 700
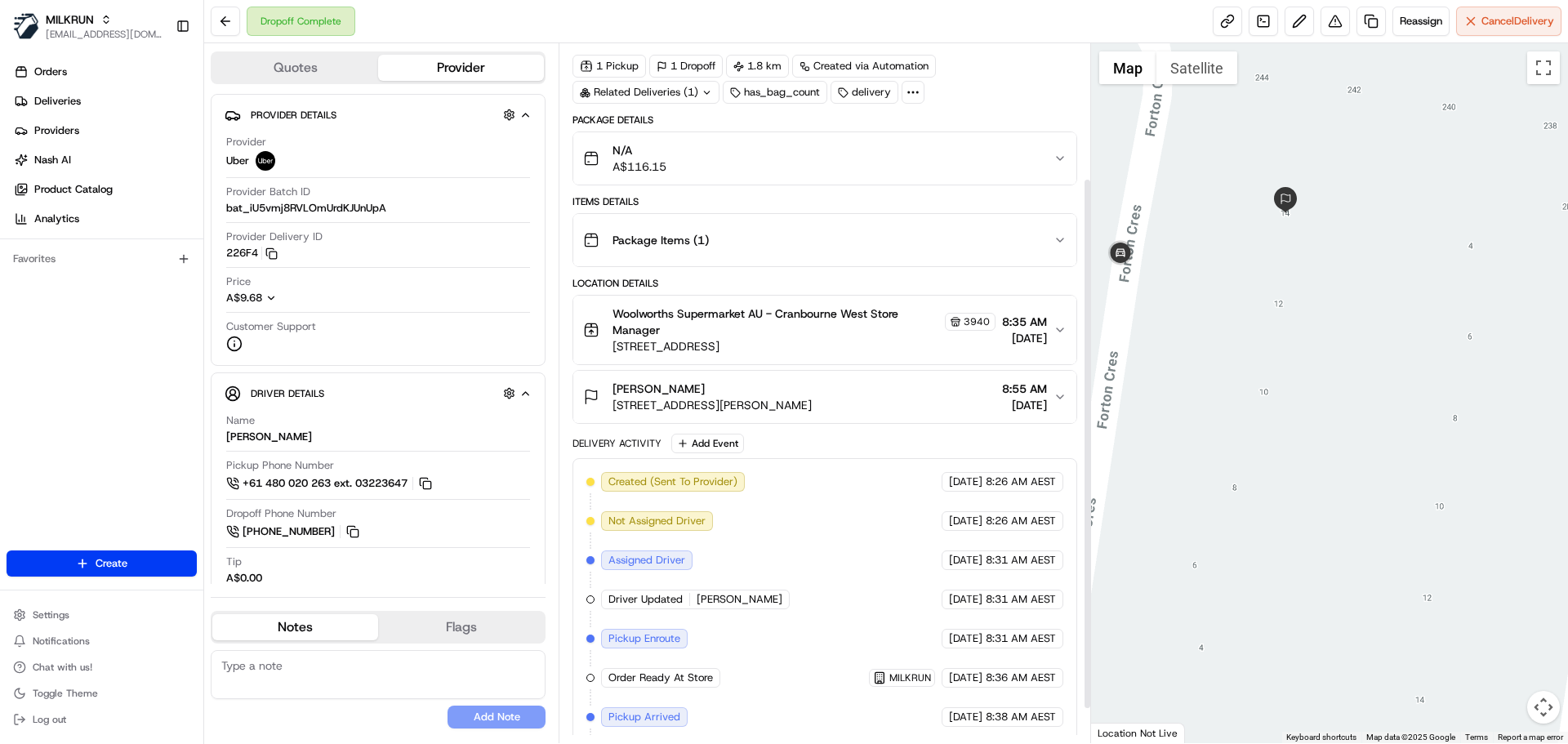
scroll to position [58, 0]
click at [714, 169] on div "N/A A$116.15" at bounding box center [817, 159] width 470 height 33
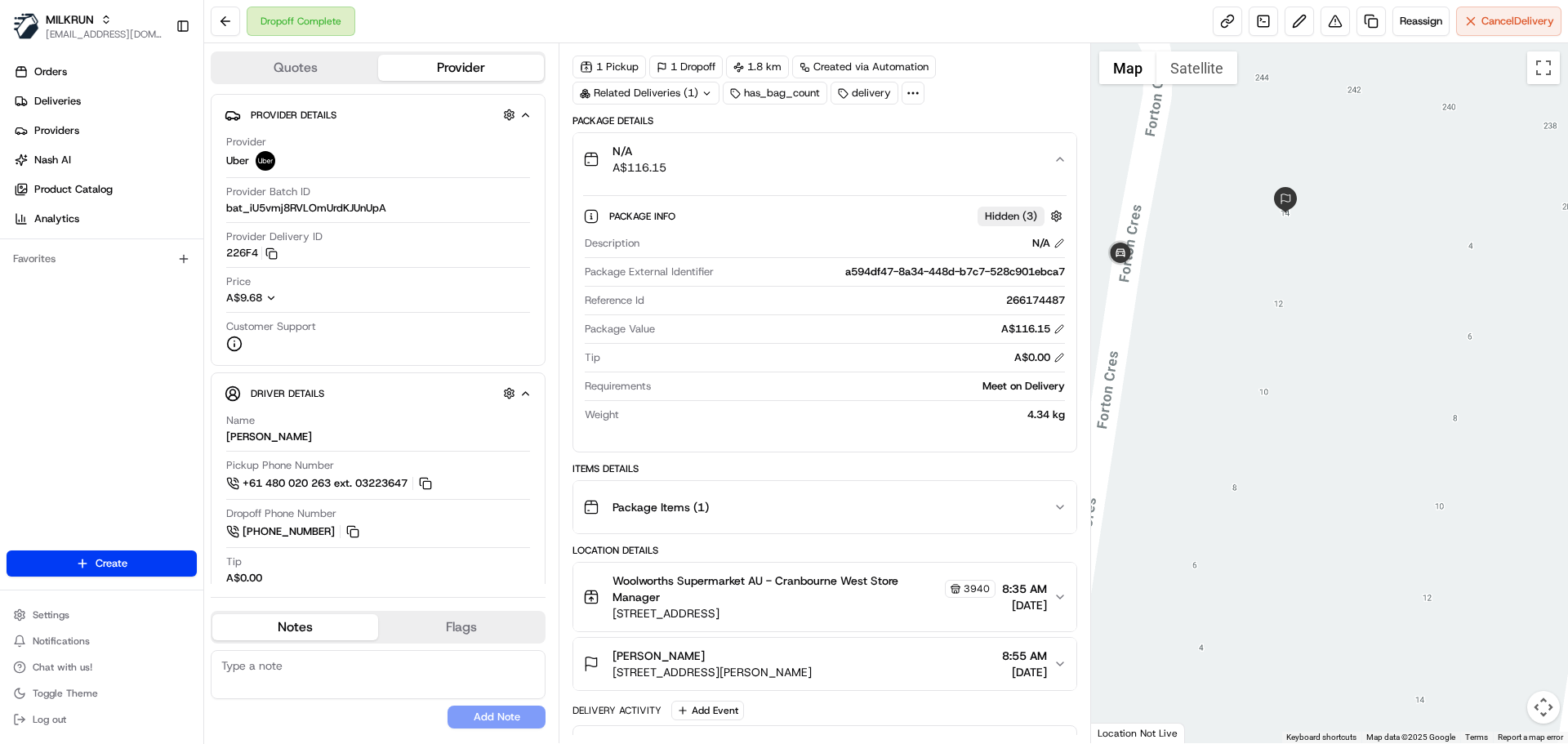
click at [714, 169] on div "N/A A$116.15" at bounding box center [817, 159] width 470 height 33
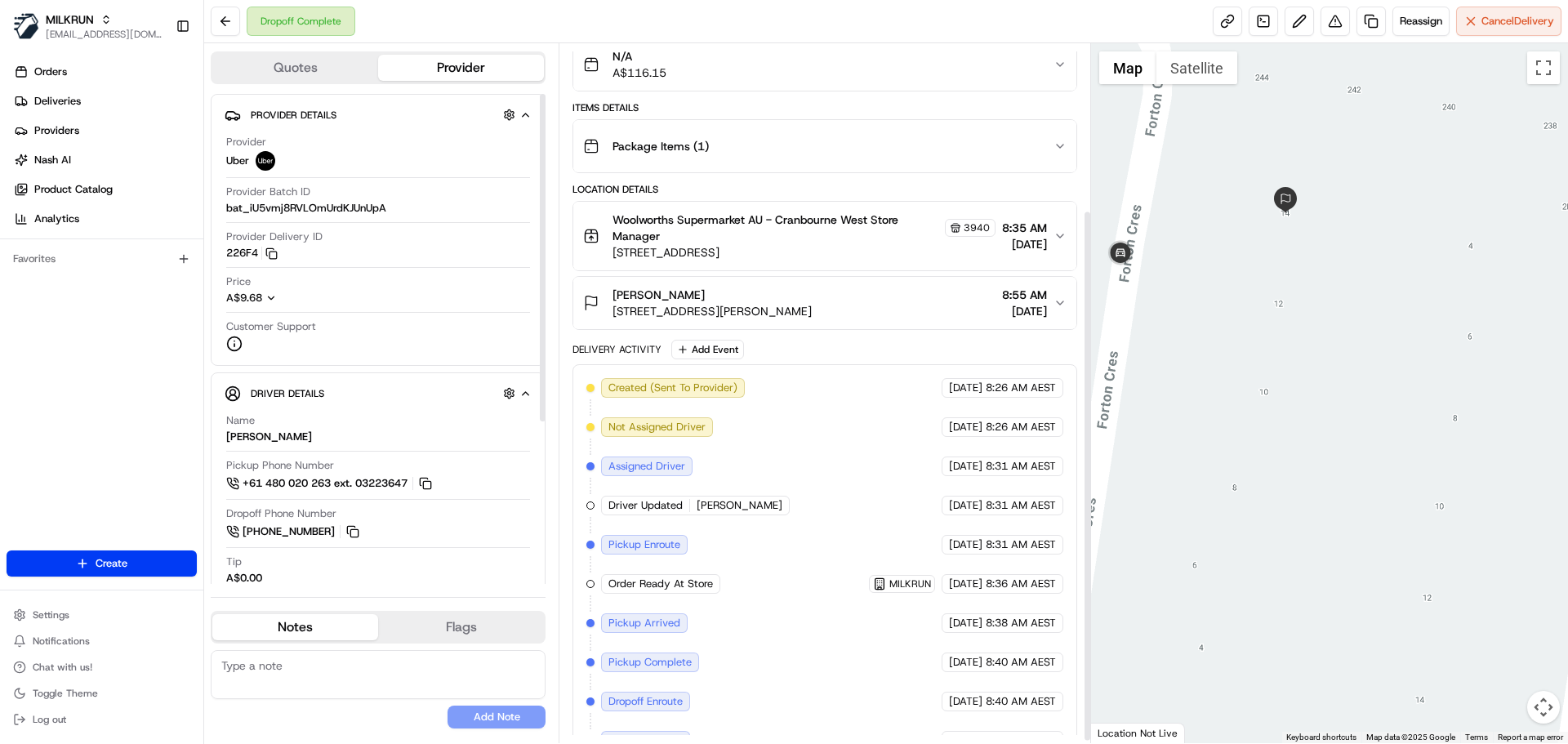
scroll to position [221, 0]
